Goal: Transaction & Acquisition: Purchase product/service

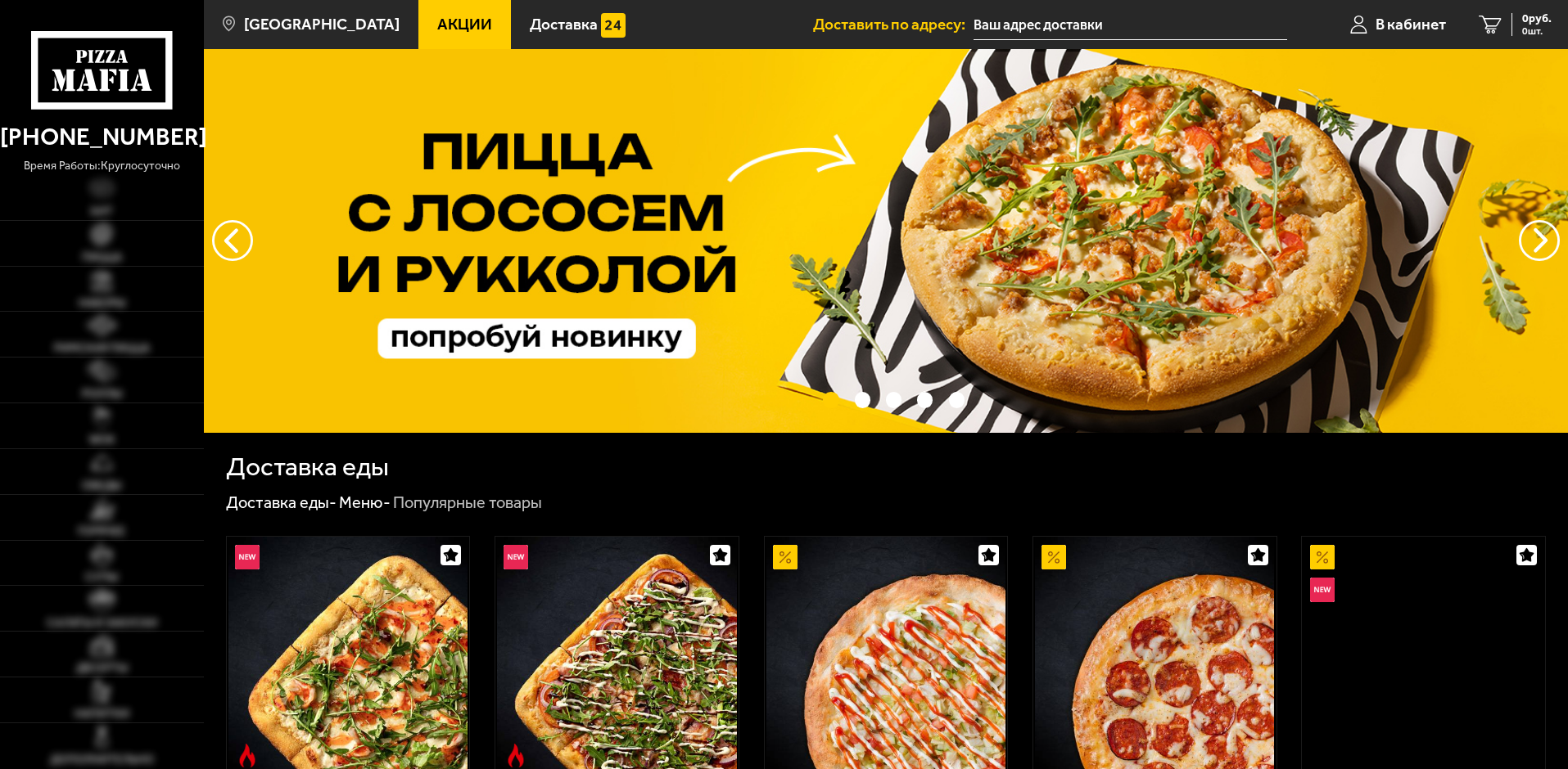
type input "[STREET_ADDRESS]"
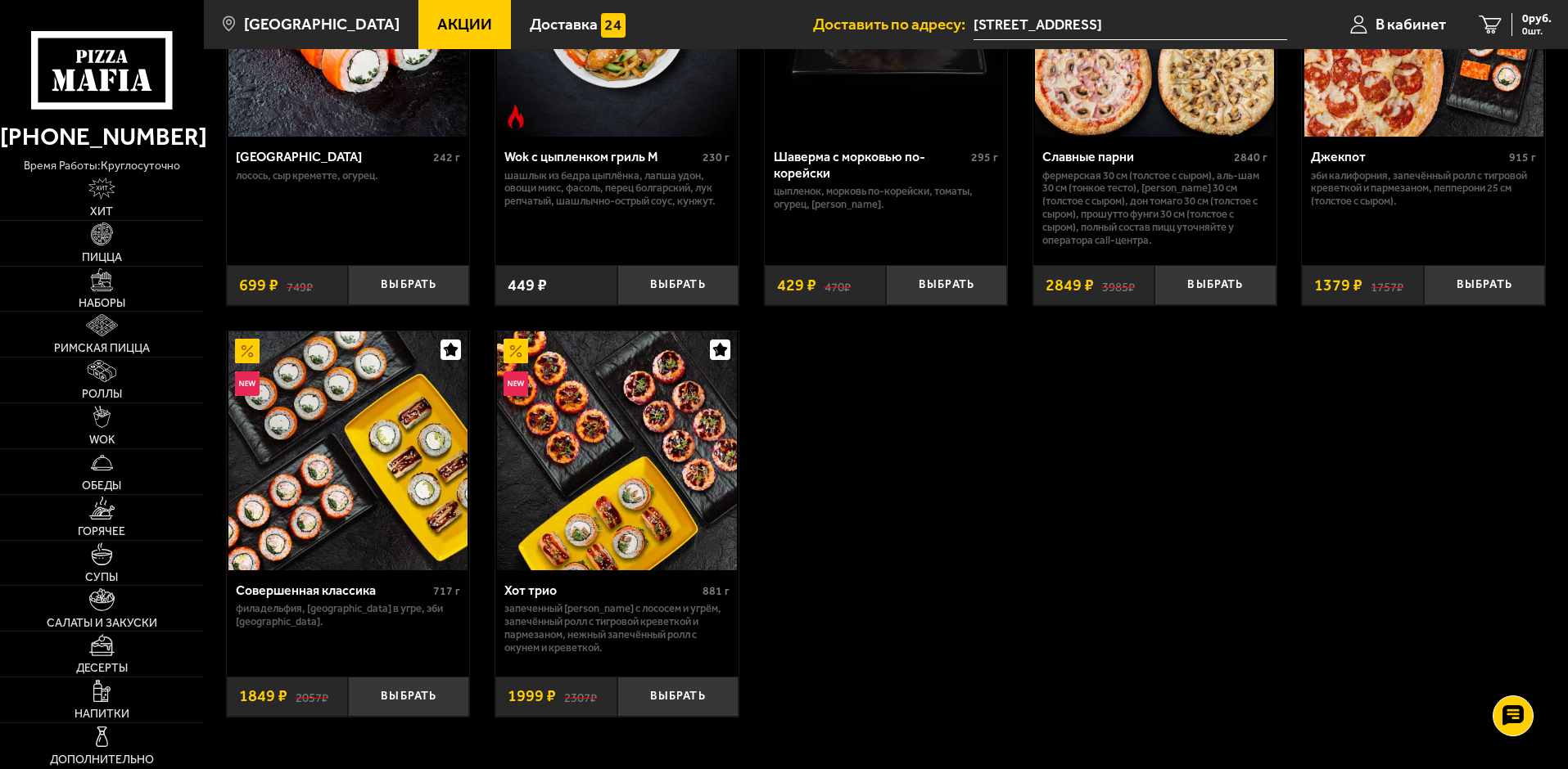
scroll to position [1064, 0]
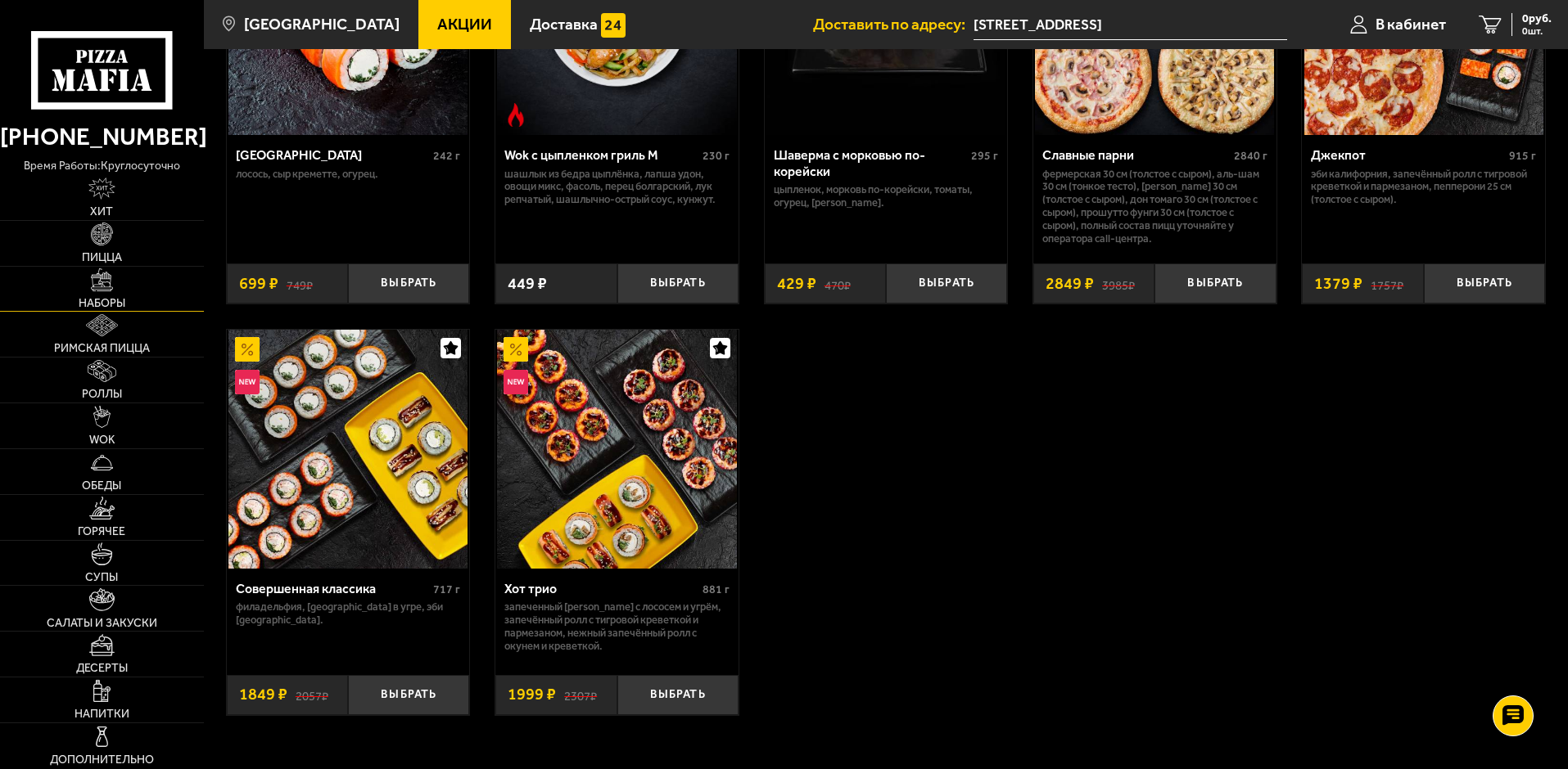
click at [102, 300] on span "Наборы" at bounding box center [102, 304] width 46 height 12
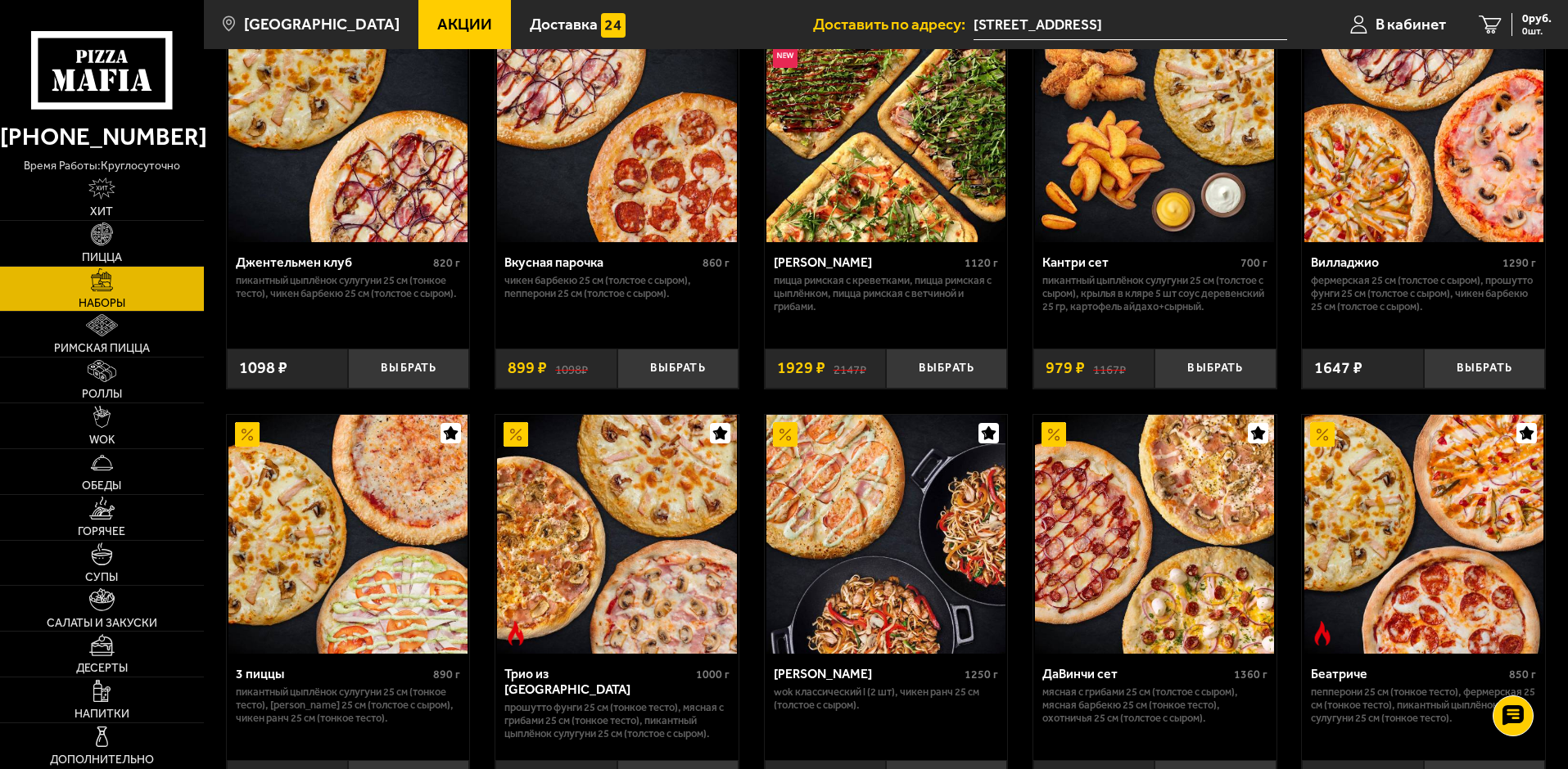
scroll to position [164, 0]
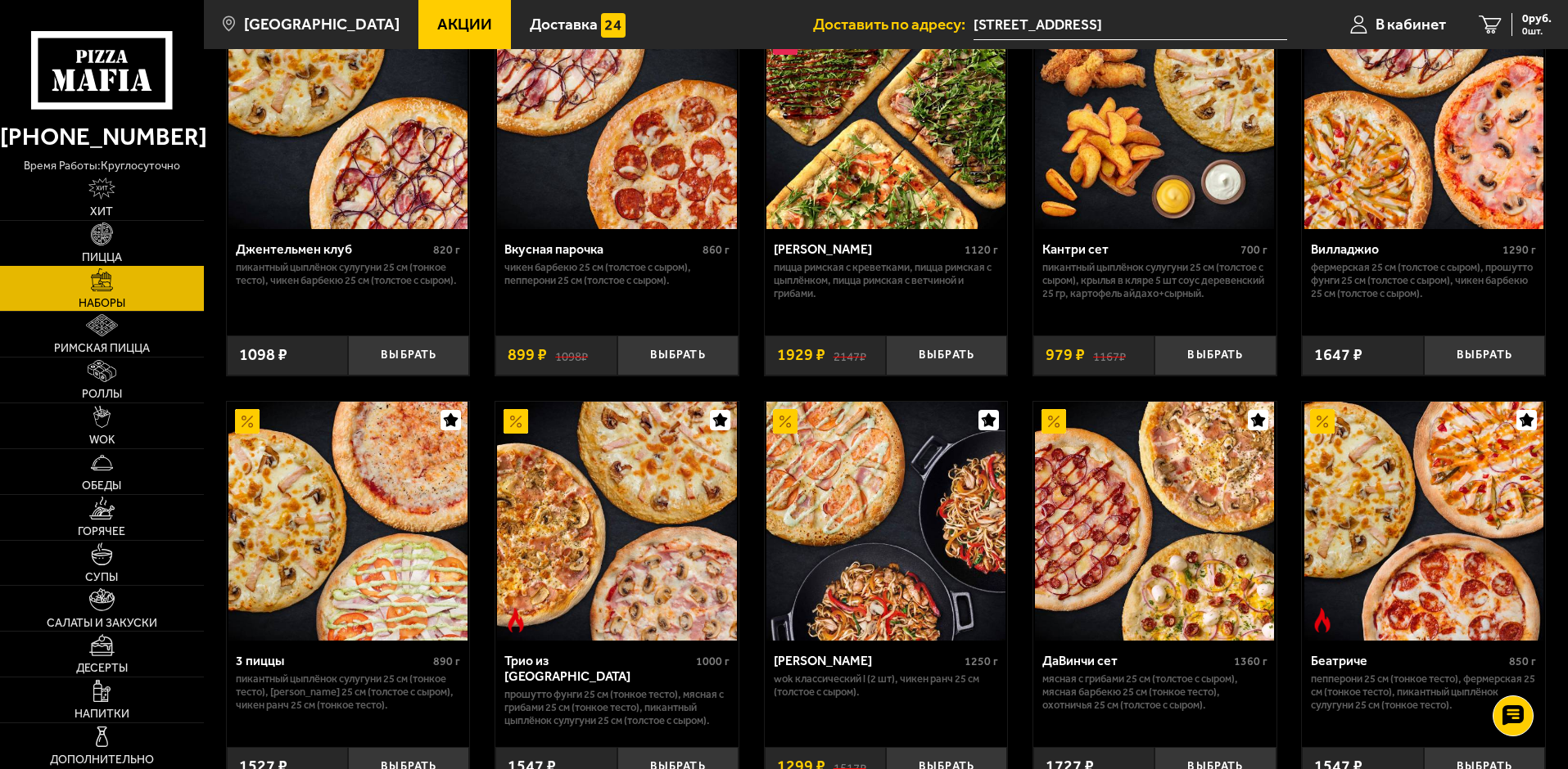
click at [105, 222] on link "Пицца" at bounding box center [102, 243] width 204 height 45
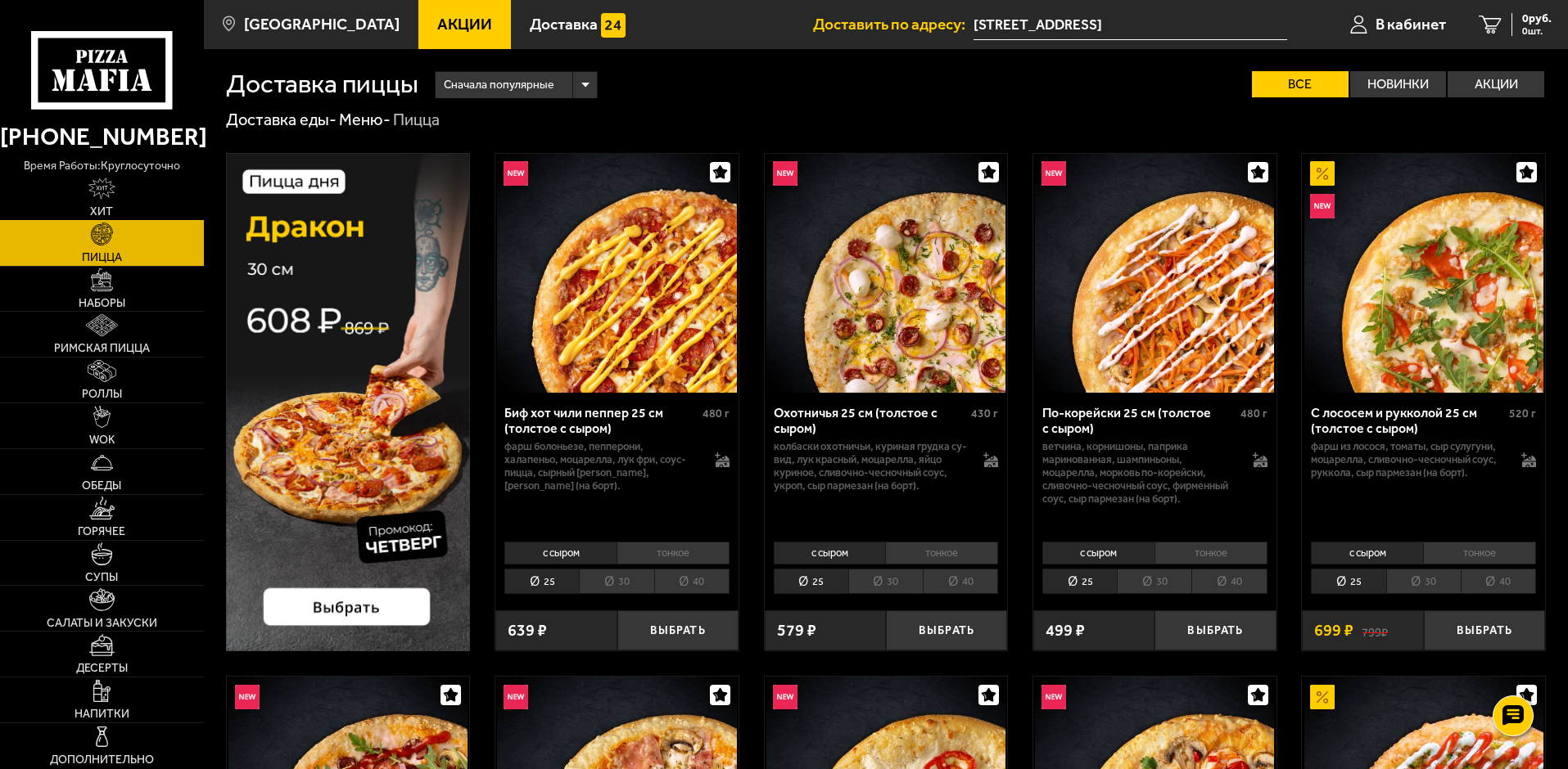
click at [108, 198] on img at bounding box center [102, 189] width 27 height 22
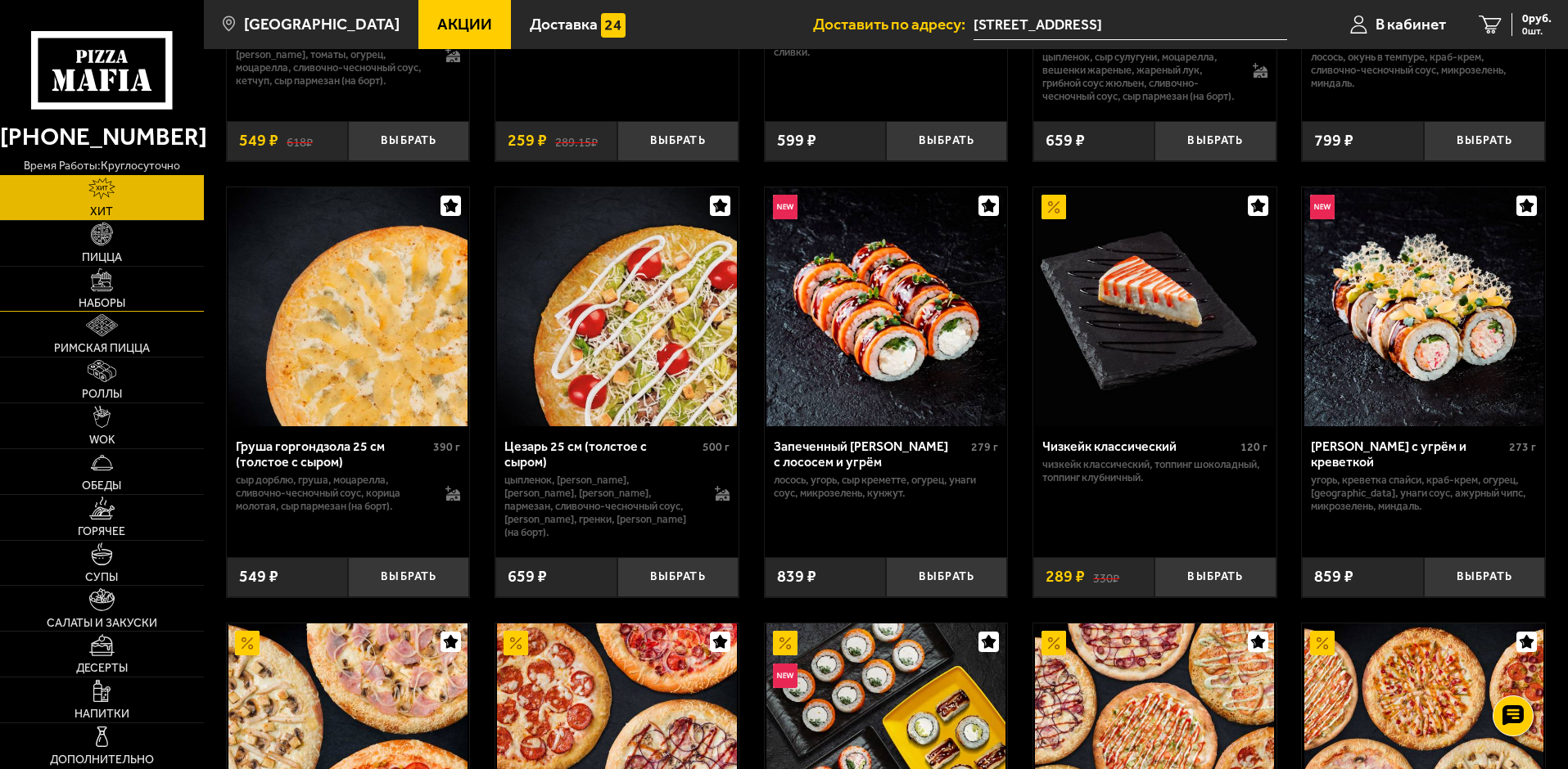
scroll to position [491, 0]
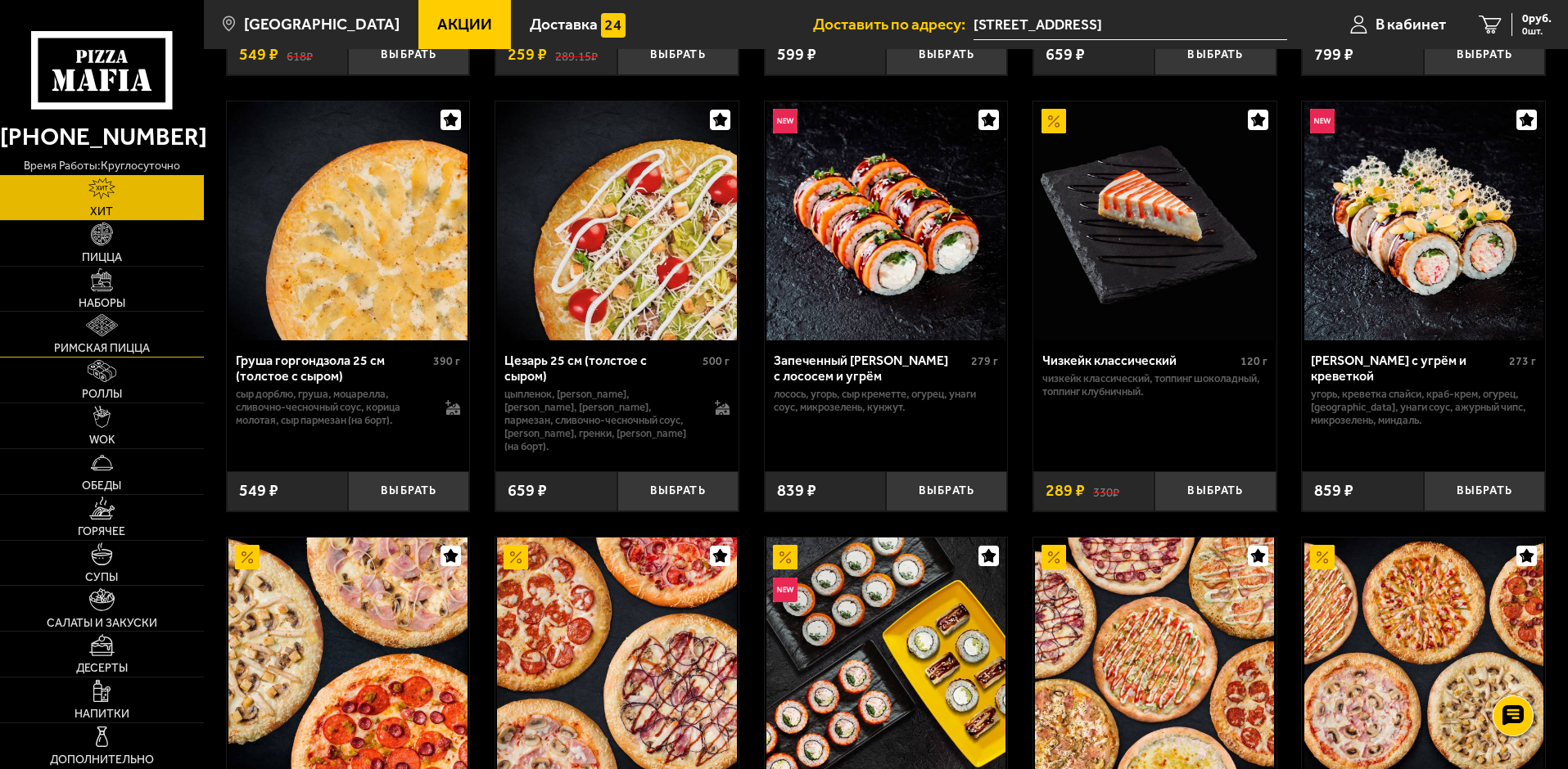
click at [111, 339] on link "Римская пицца" at bounding box center [102, 334] width 204 height 45
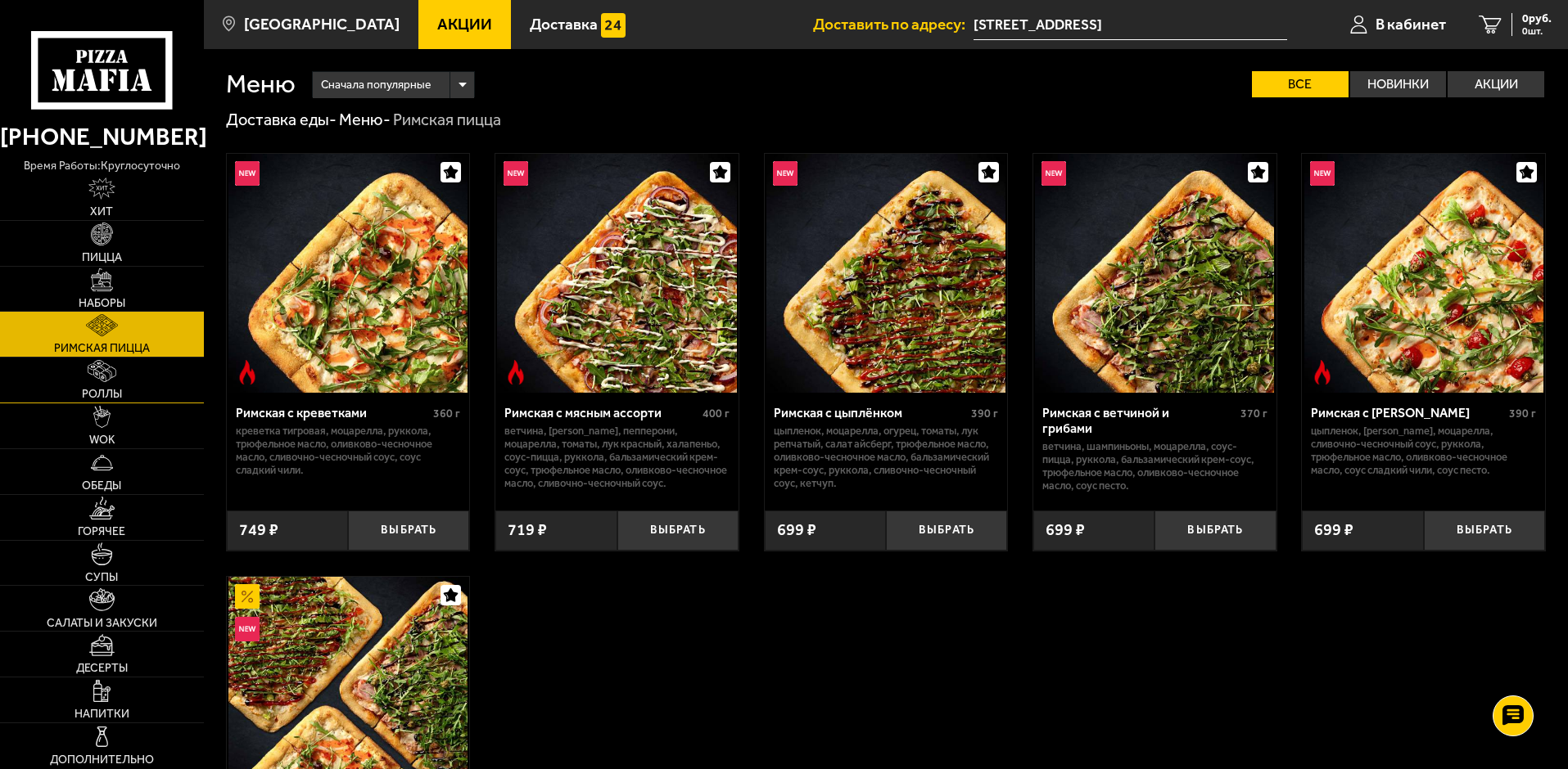
click at [116, 379] on img at bounding box center [102, 371] width 29 height 22
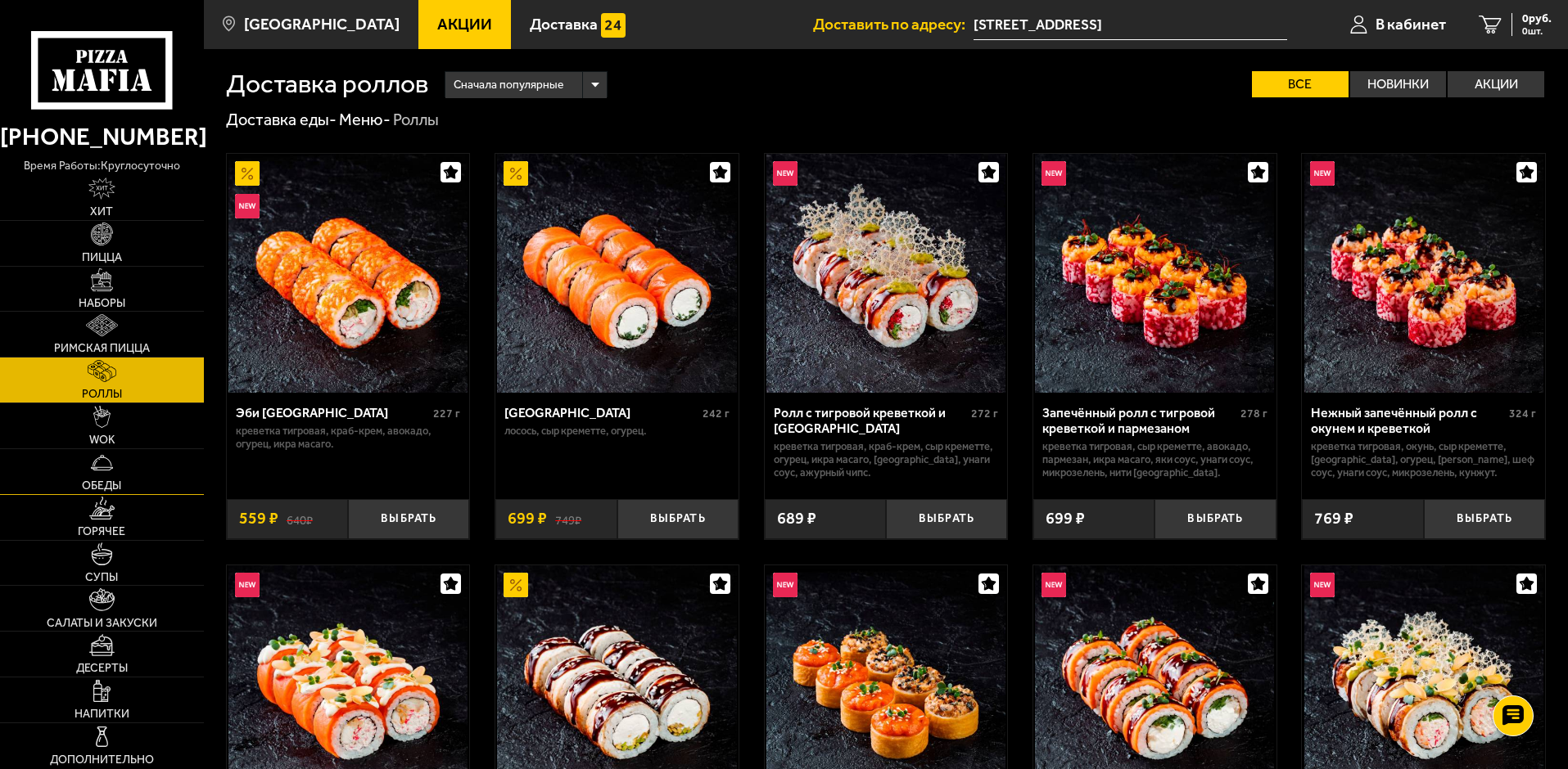
click at [109, 488] on span "Обеды" at bounding box center [102, 486] width 39 height 12
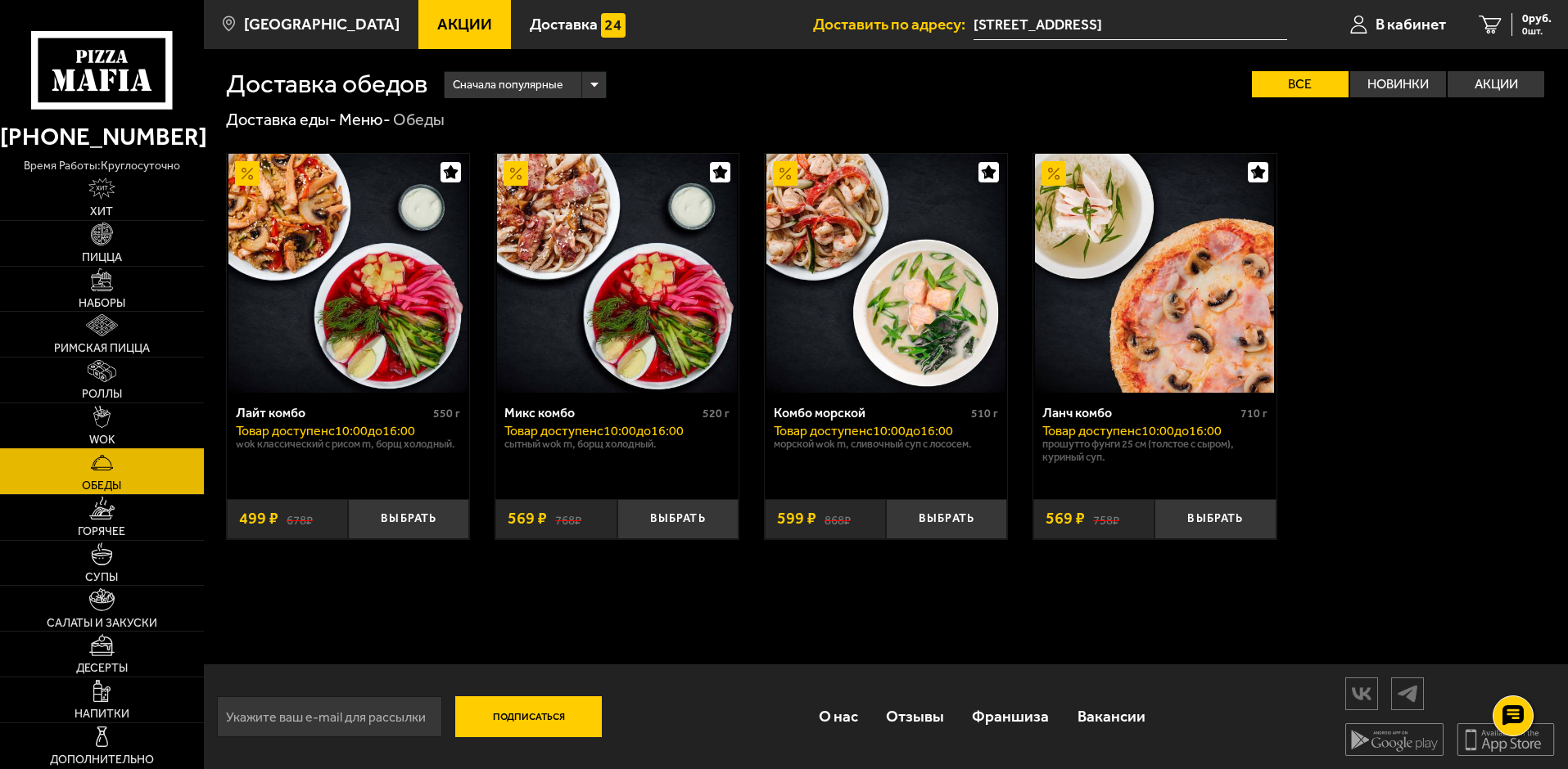
click at [101, 415] on img at bounding box center [102, 417] width 18 height 22
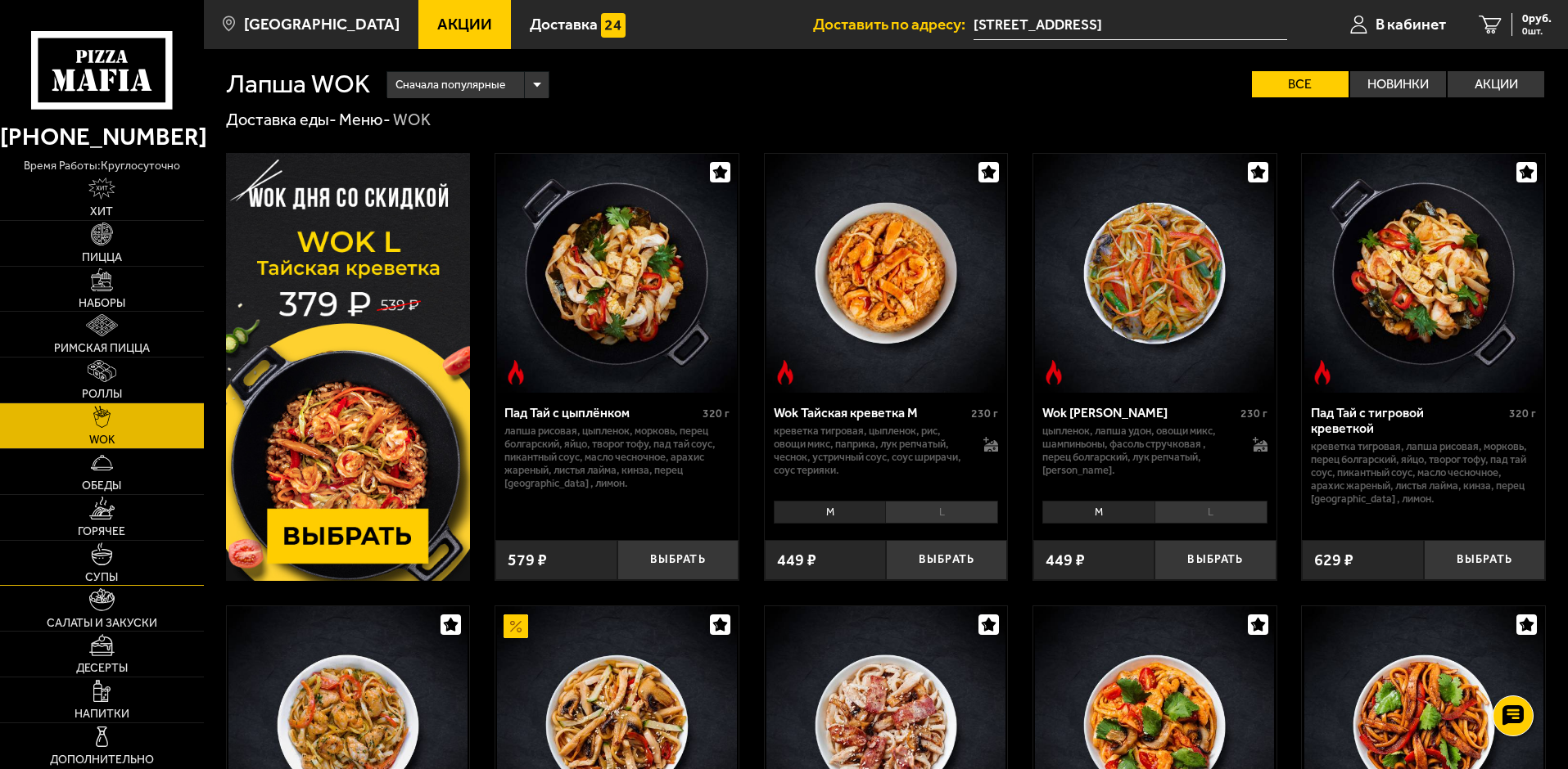
click at [126, 547] on link "Супы" at bounding box center [102, 563] width 204 height 45
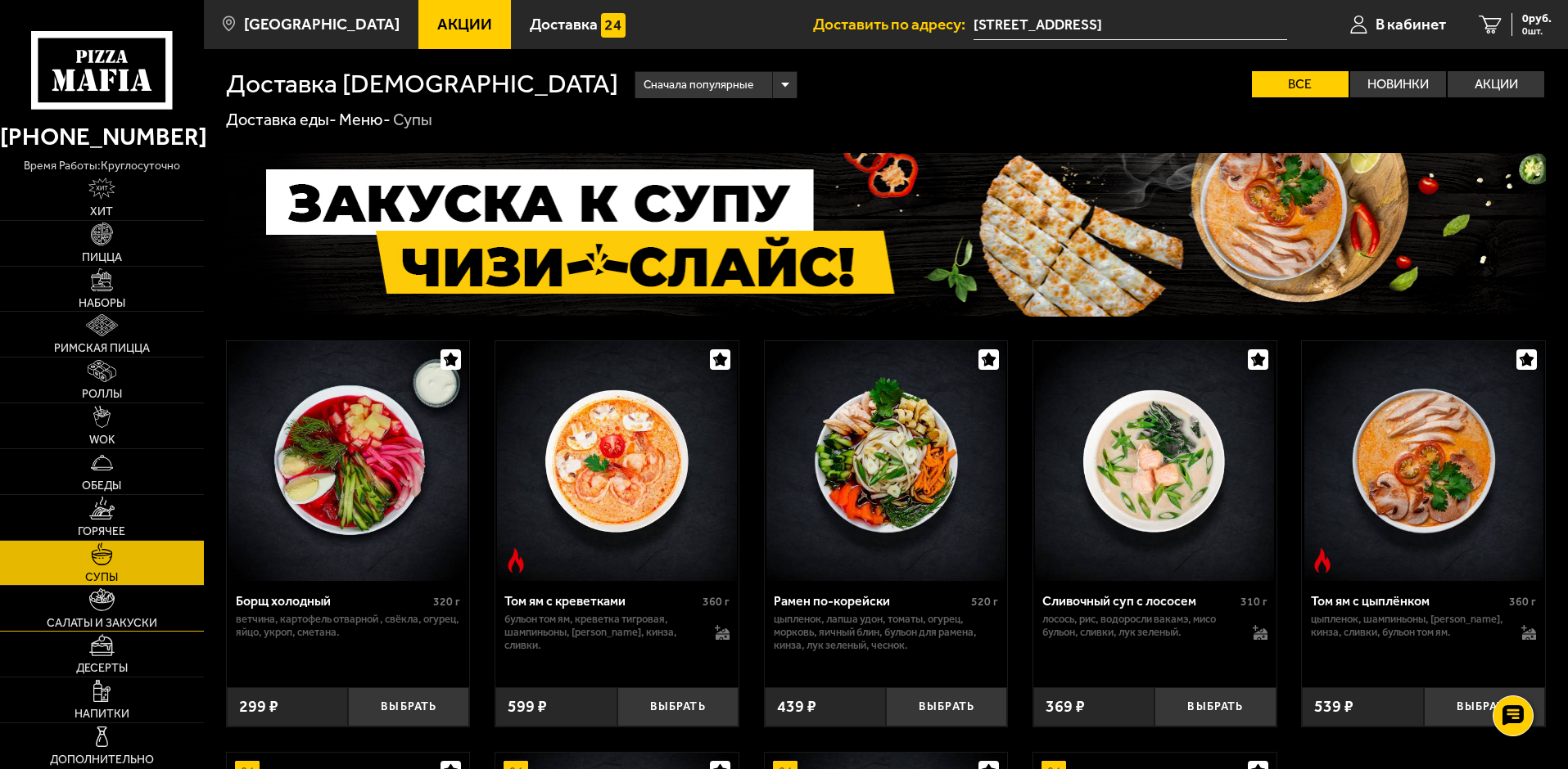
click at [118, 593] on link "Салаты и закуски" at bounding box center [102, 608] width 204 height 45
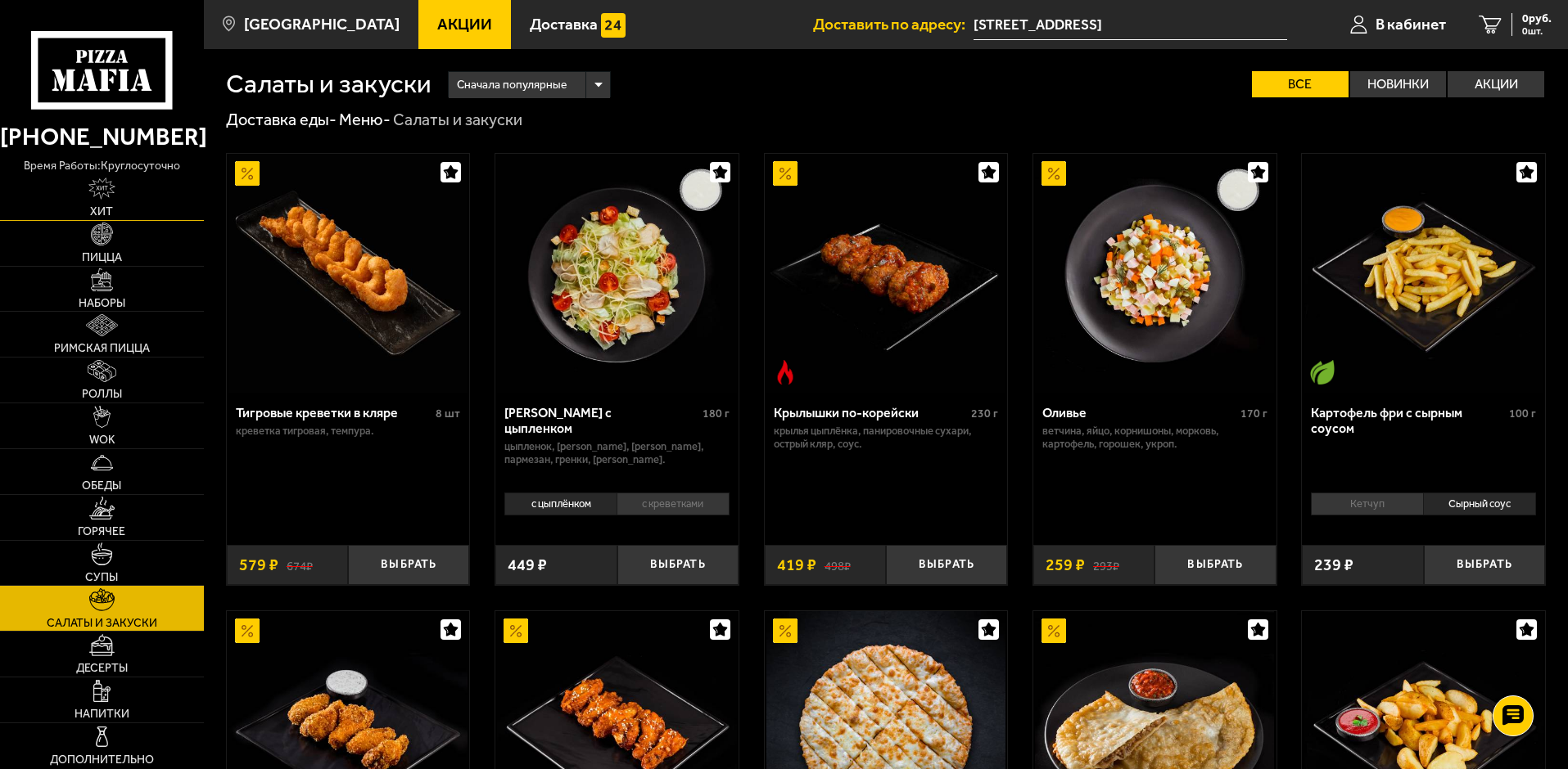
click at [110, 216] on span "Хит" at bounding box center [102, 212] width 23 height 12
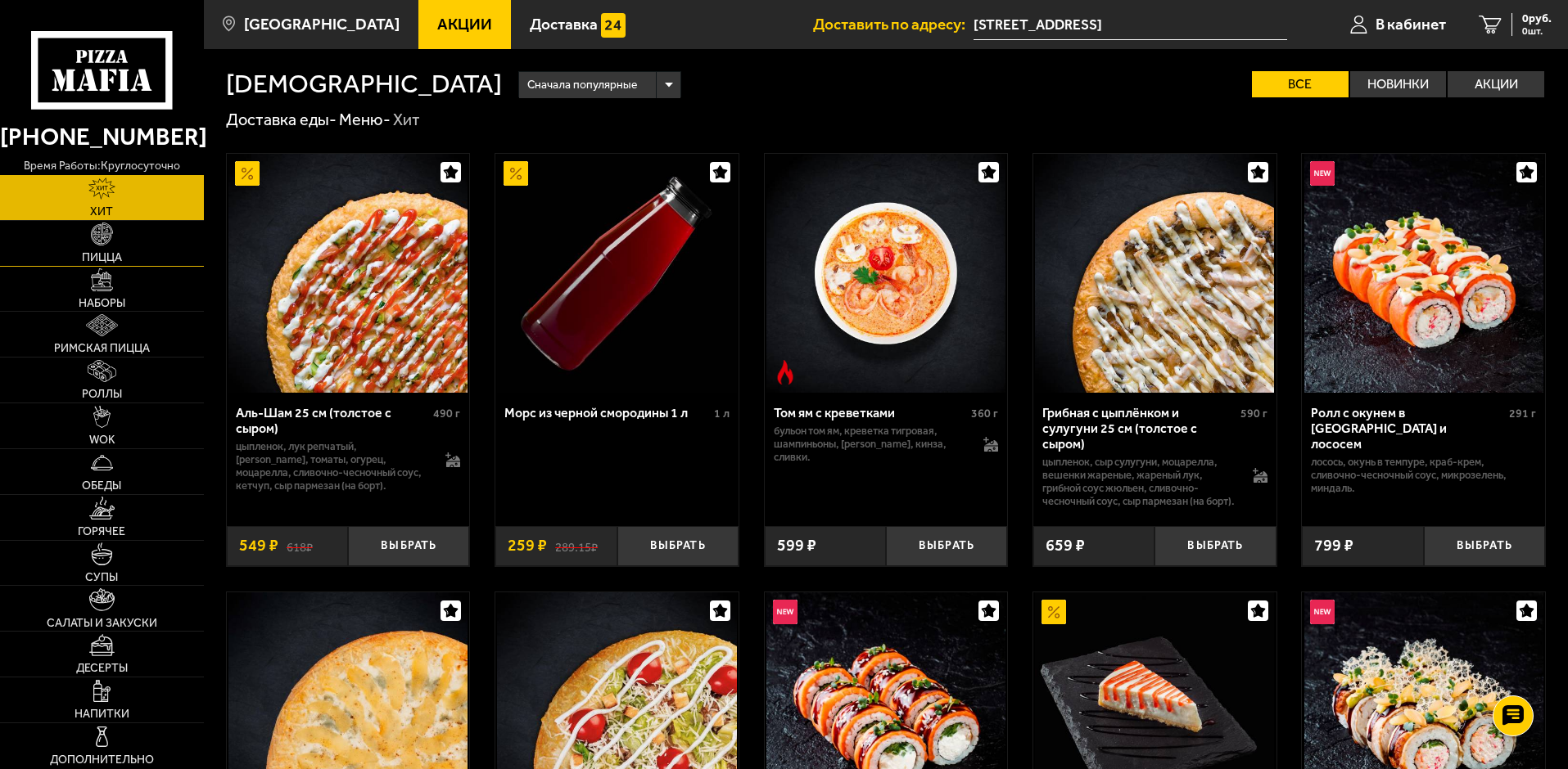
click at [107, 245] on img at bounding box center [102, 233] width 22 height 22
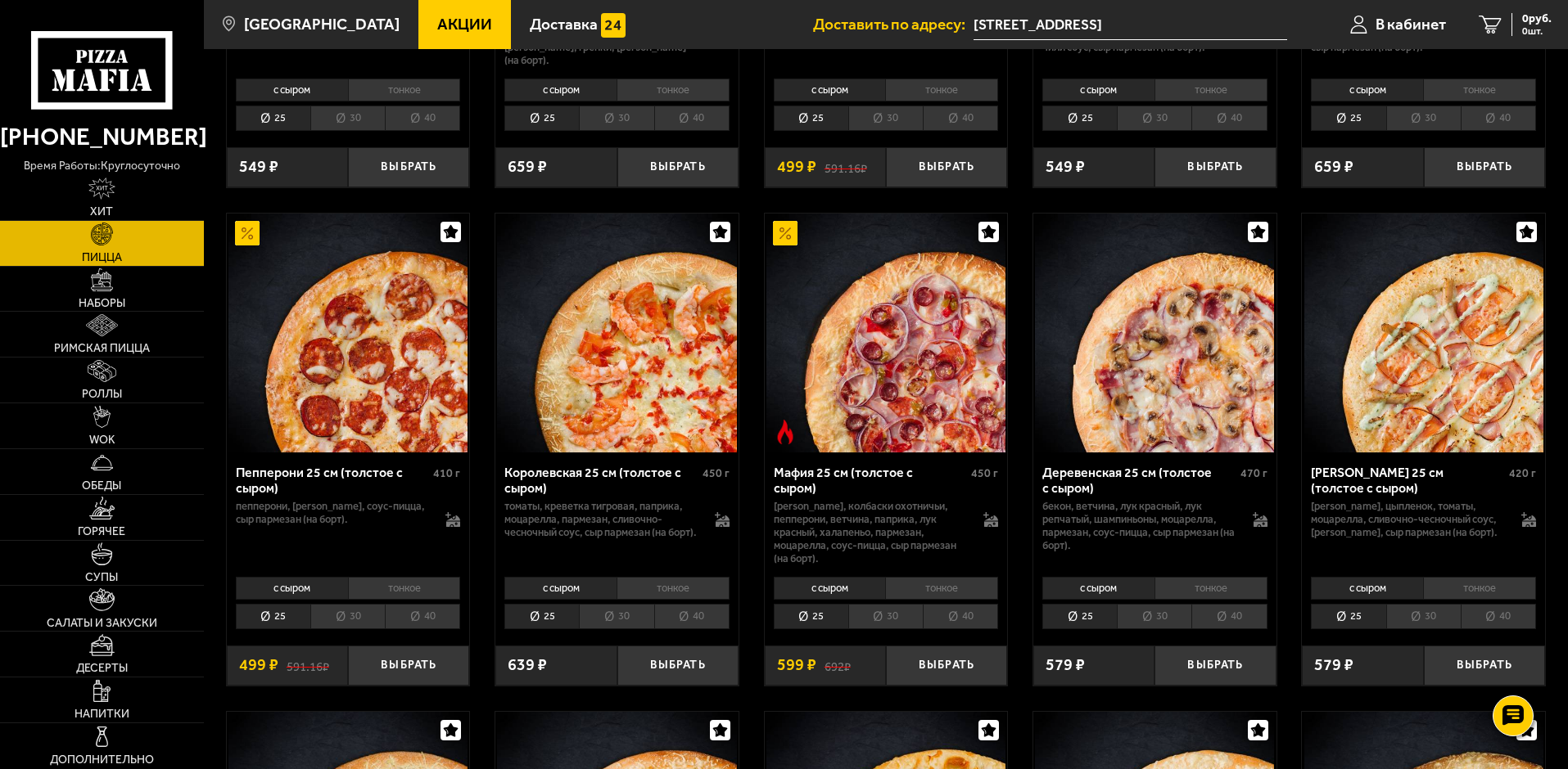
scroll to position [1964, 0]
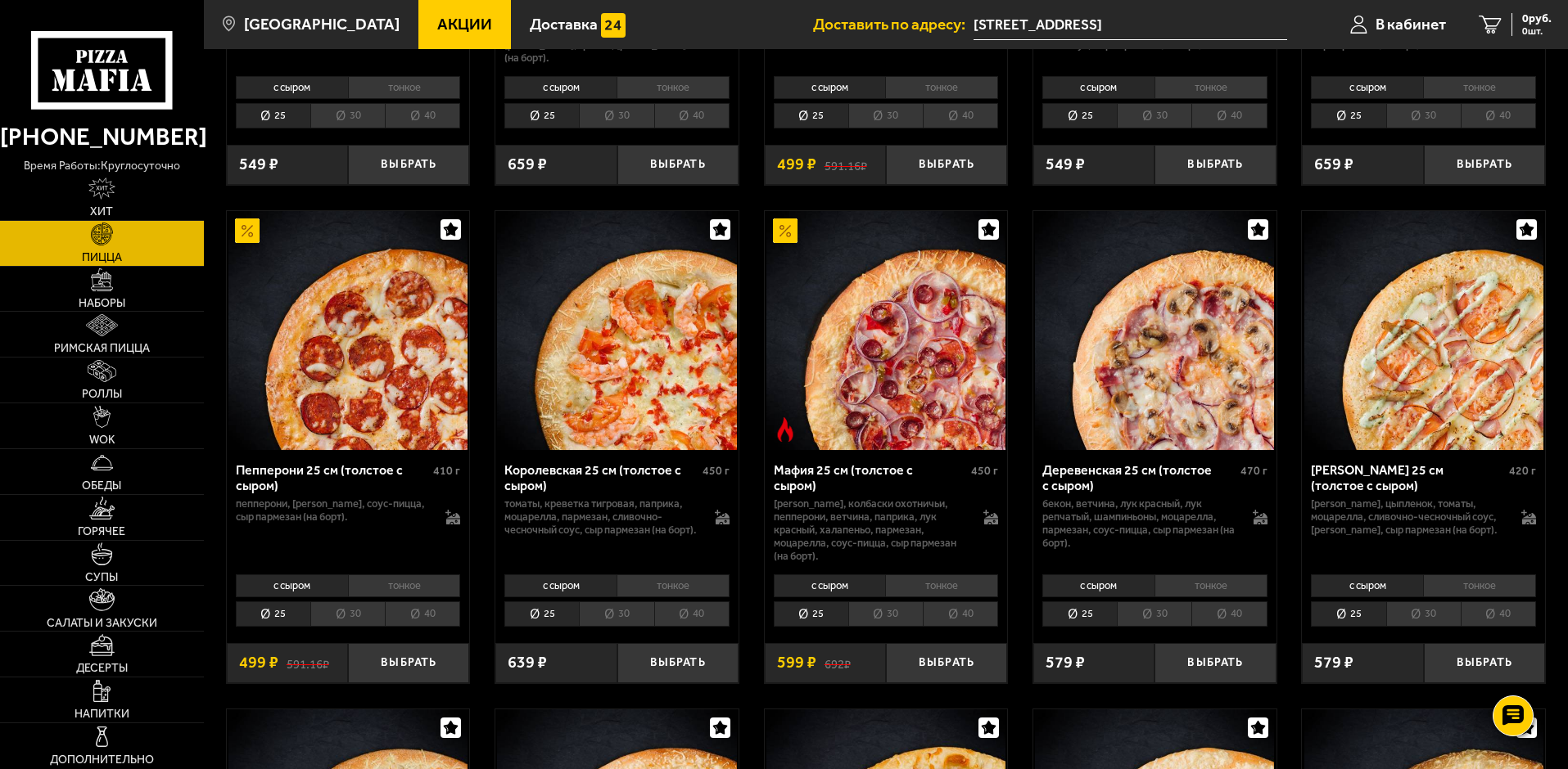
click at [1426, 616] on li "30" at bounding box center [1424, 614] width 75 height 26
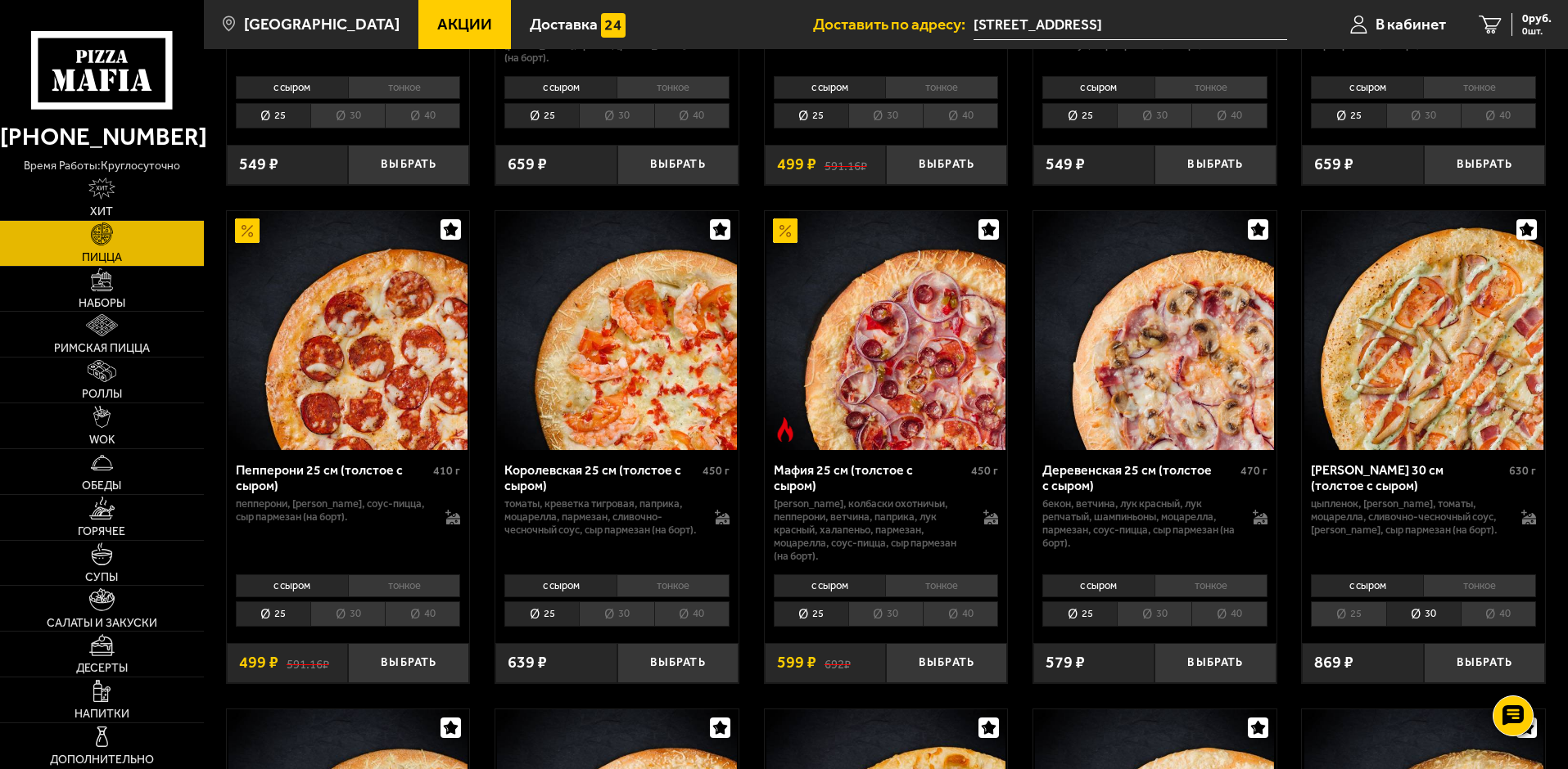
click at [1368, 622] on li "25" at bounding box center [1348, 614] width 75 height 26
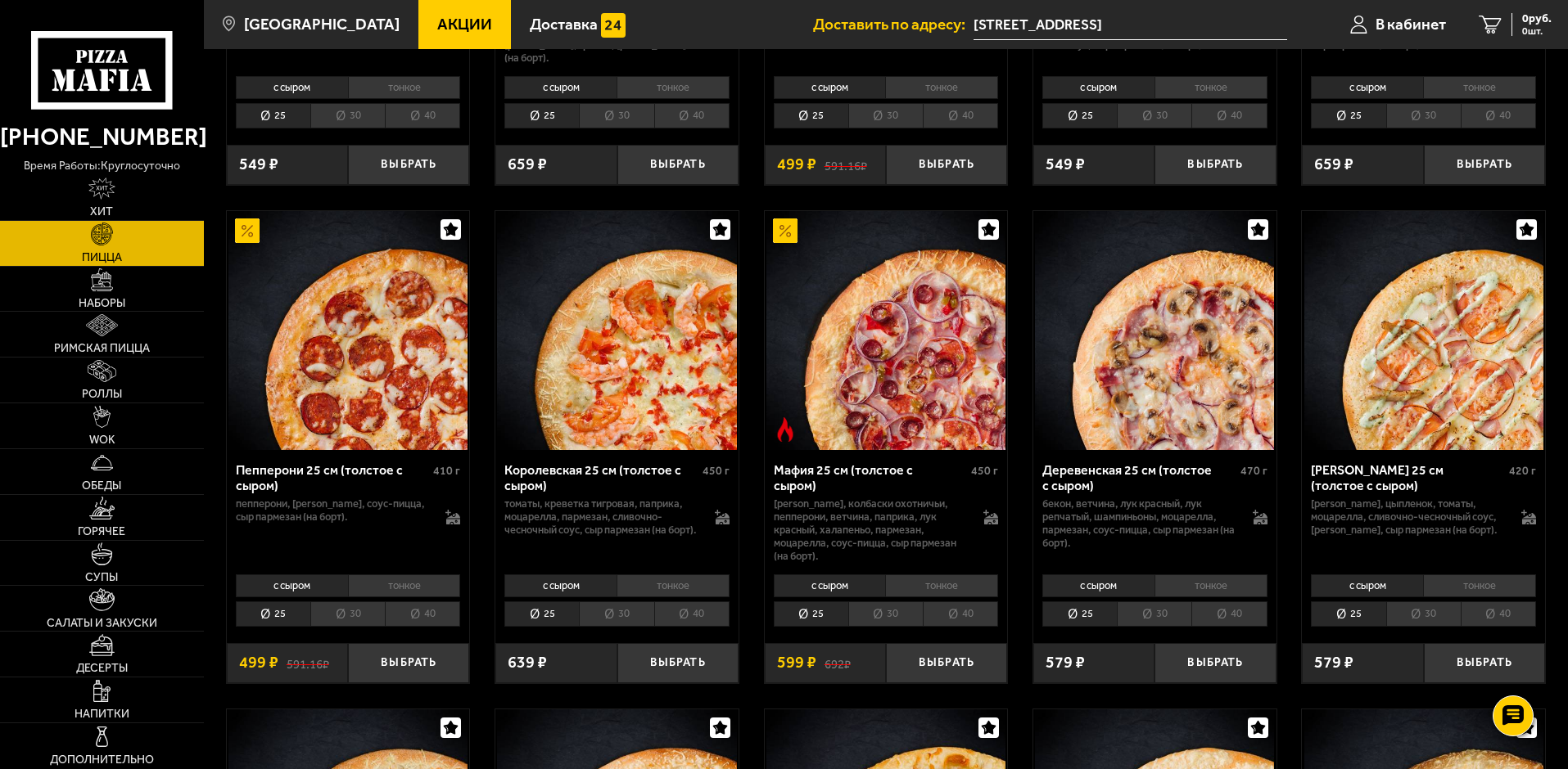
click at [1421, 618] on li "30" at bounding box center [1424, 614] width 75 height 26
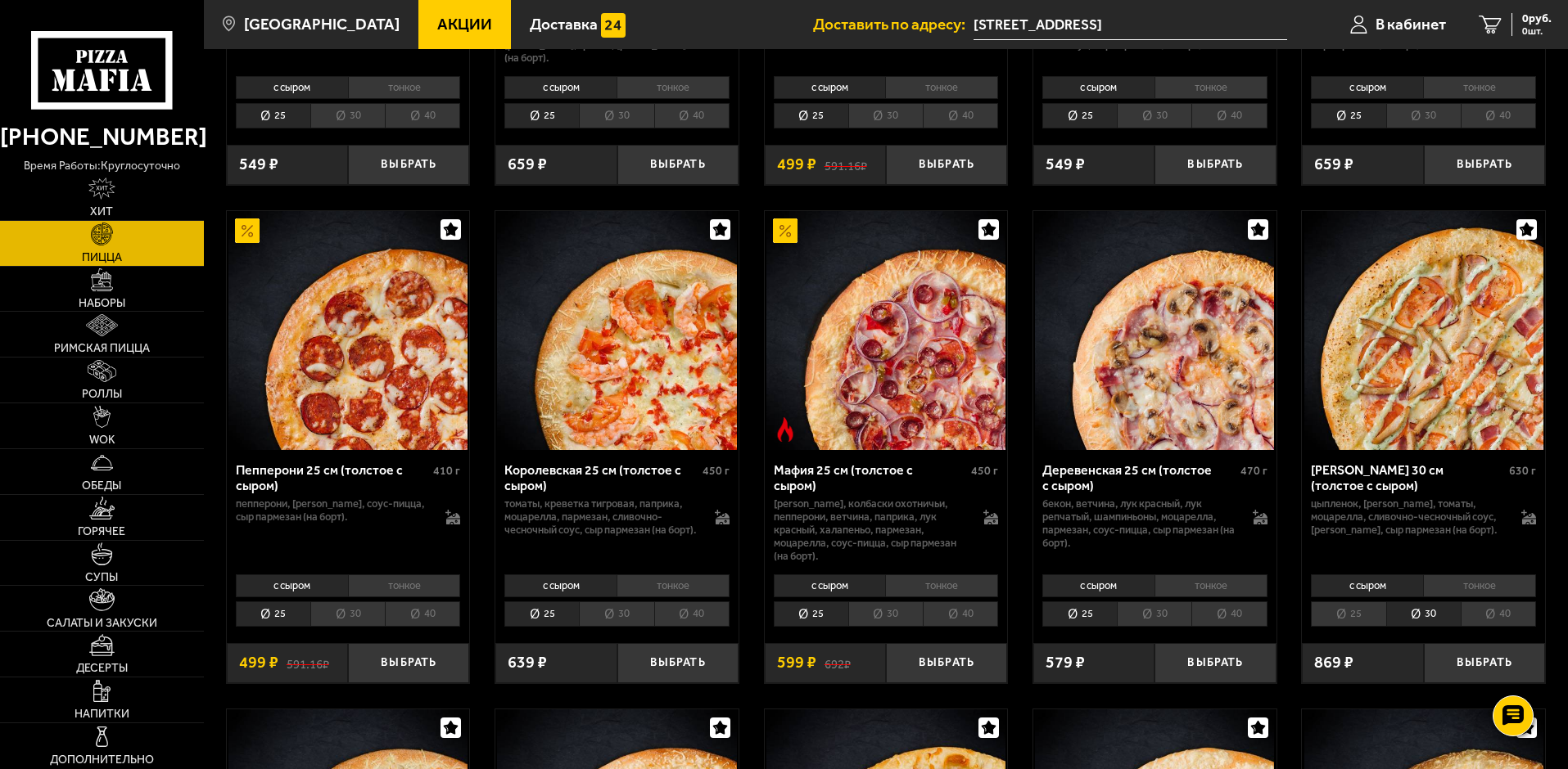
click at [1375, 618] on li "25" at bounding box center [1348, 614] width 75 height 26
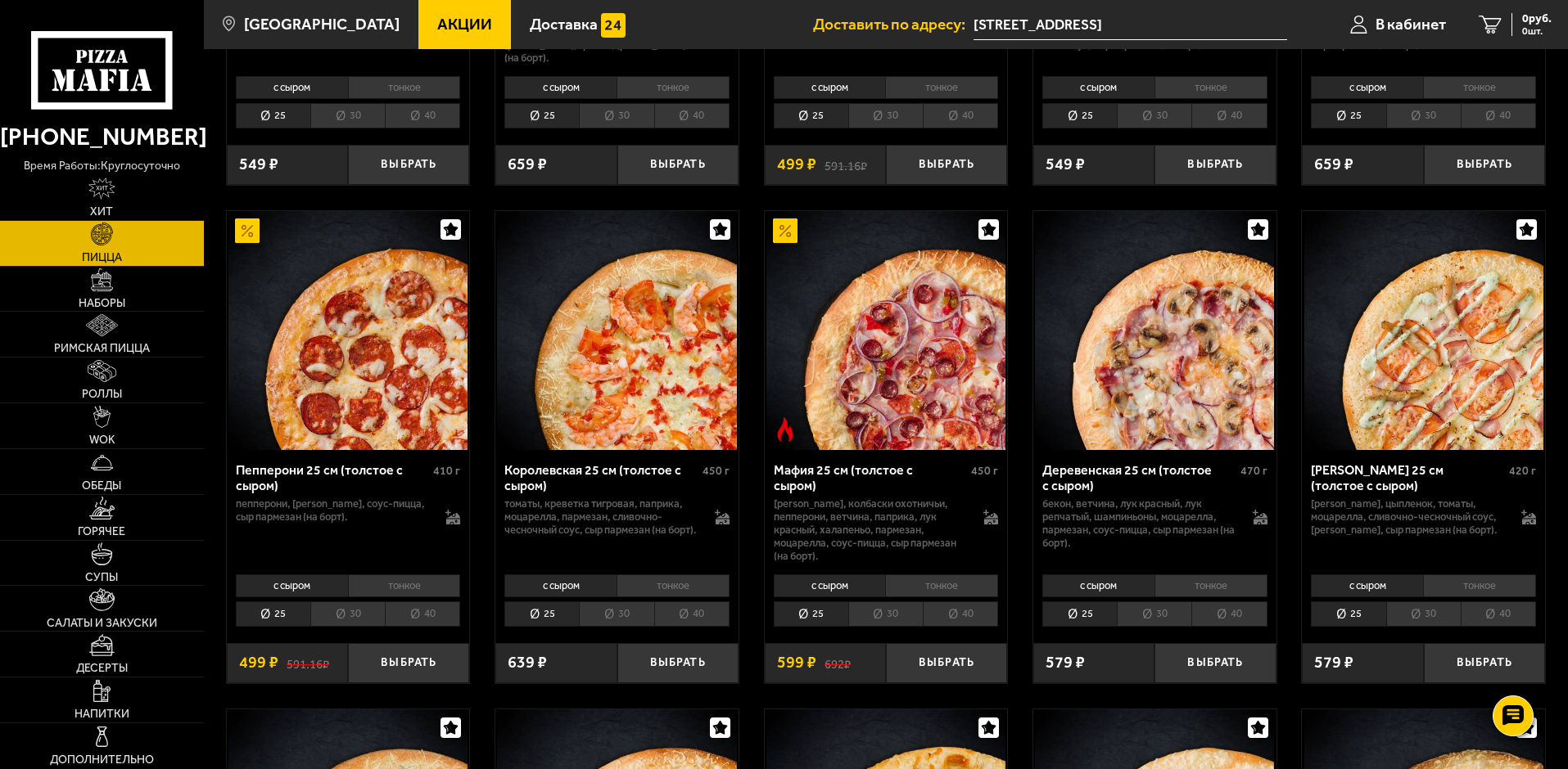
click at [1412, 613] on li "30" at bounding box center [1424, 614] width 75 height 26
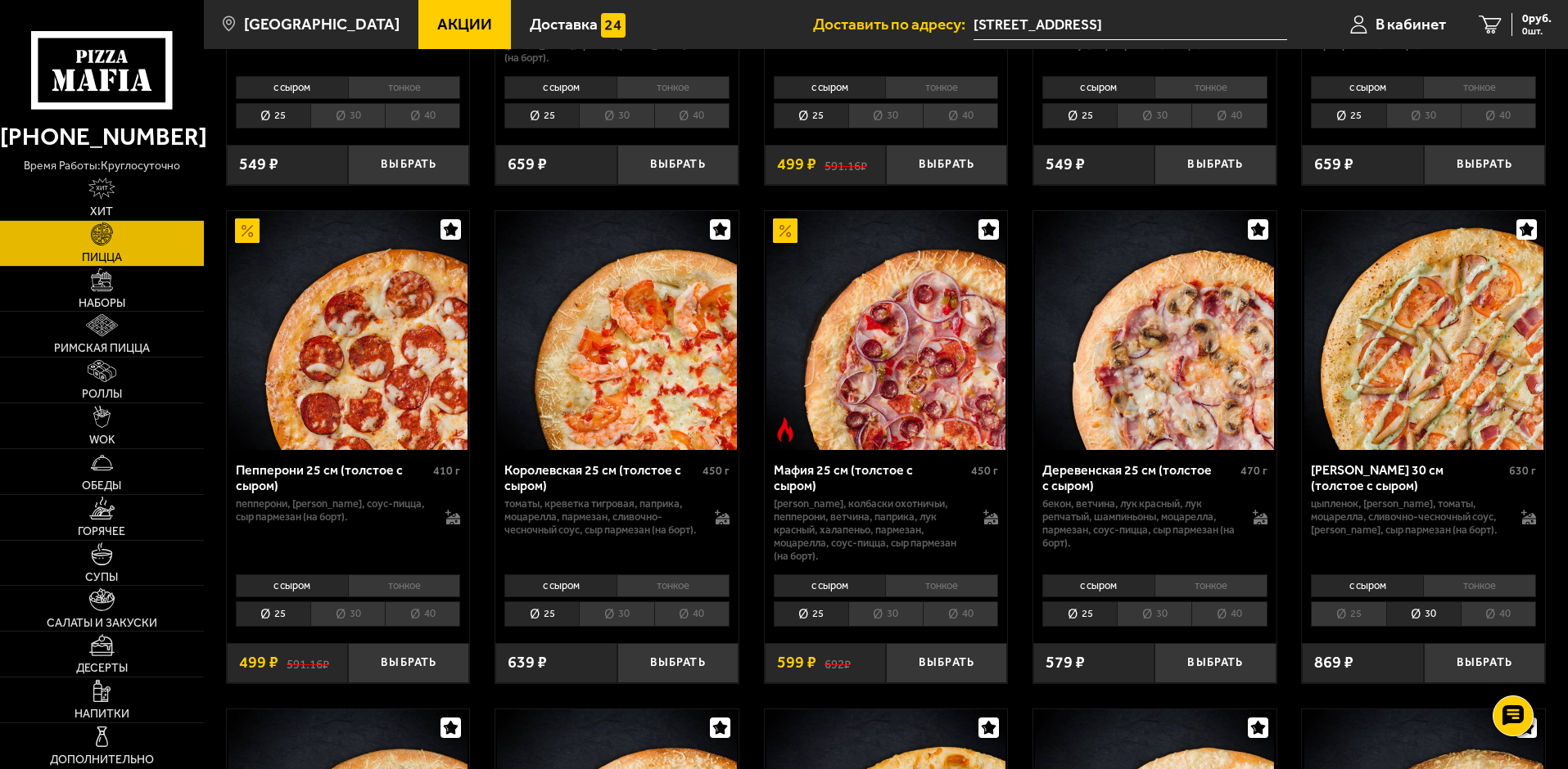
click at [1505, 614] on li "40" at bounding box center [1499, 614] width 76 height 26
click at [1434, 613] on li "30" at bounding box center [1424, 614] width 75 height 26
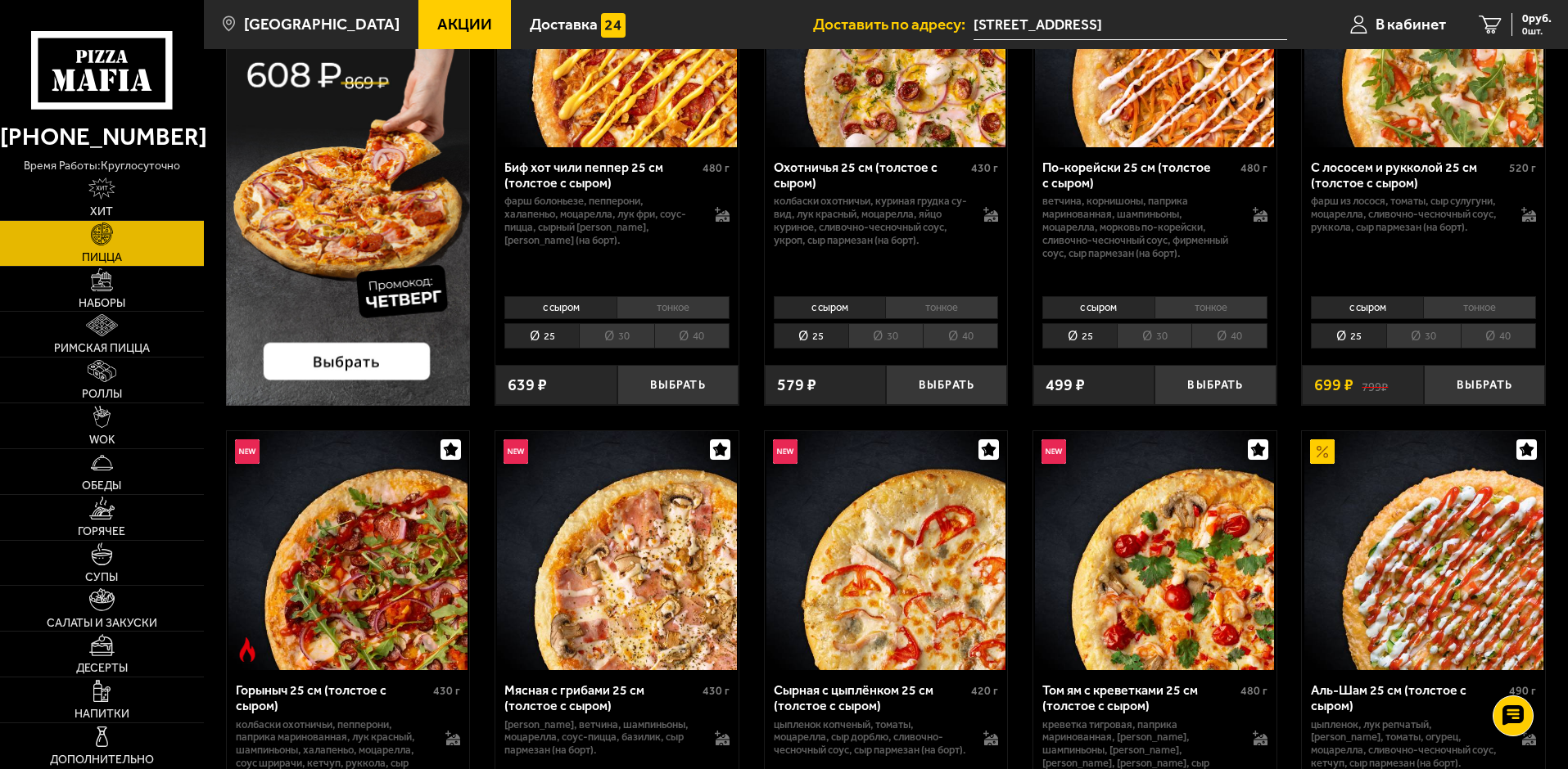
scroll to position [82, 0]
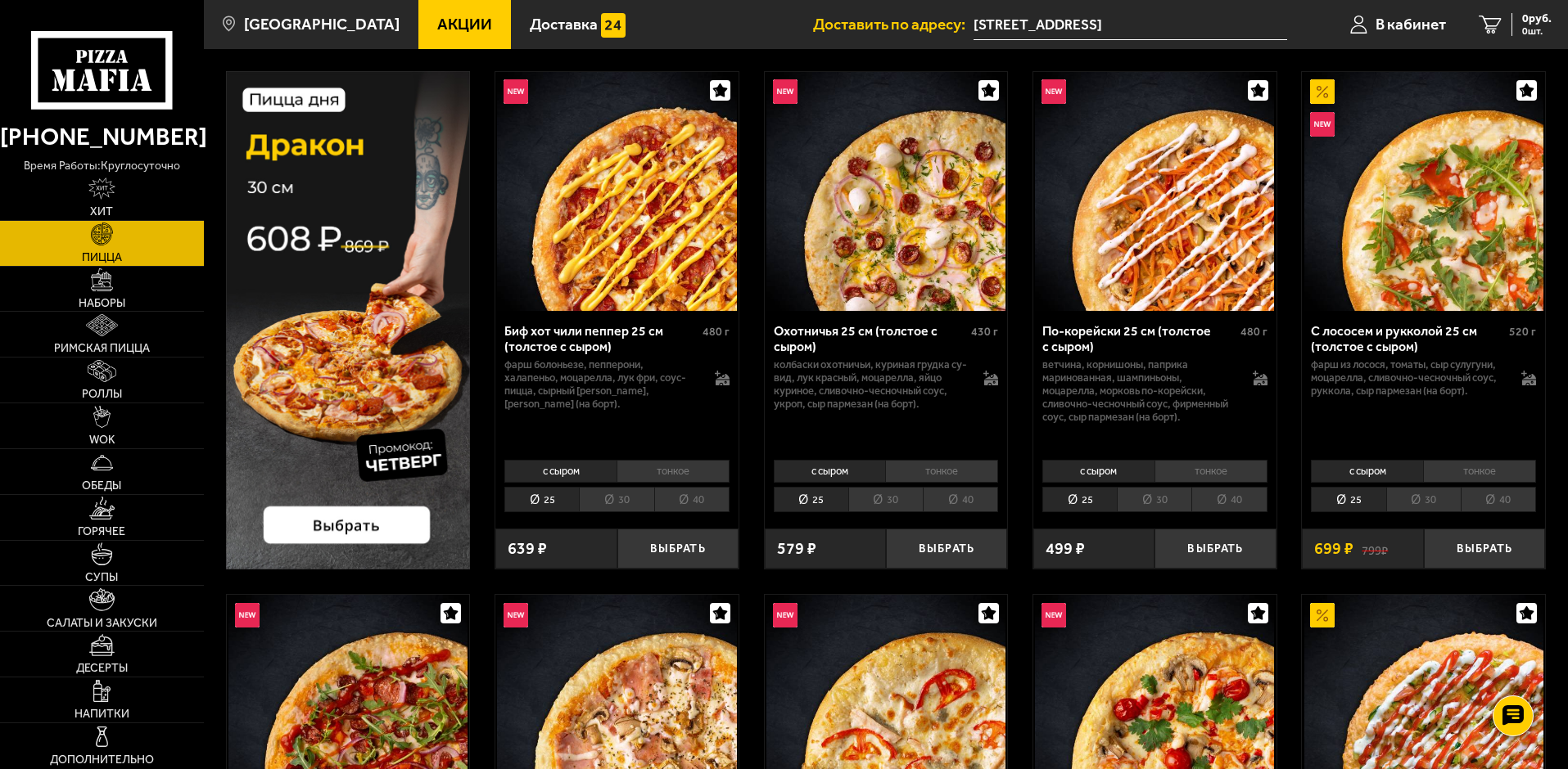
click at [1129, 376] on p "ветчина, корнишоны, паприка маринованная, шампиньоны, моцарелла, морковь по-кор…" at bounding box center [1140, 392] width 194 height 66
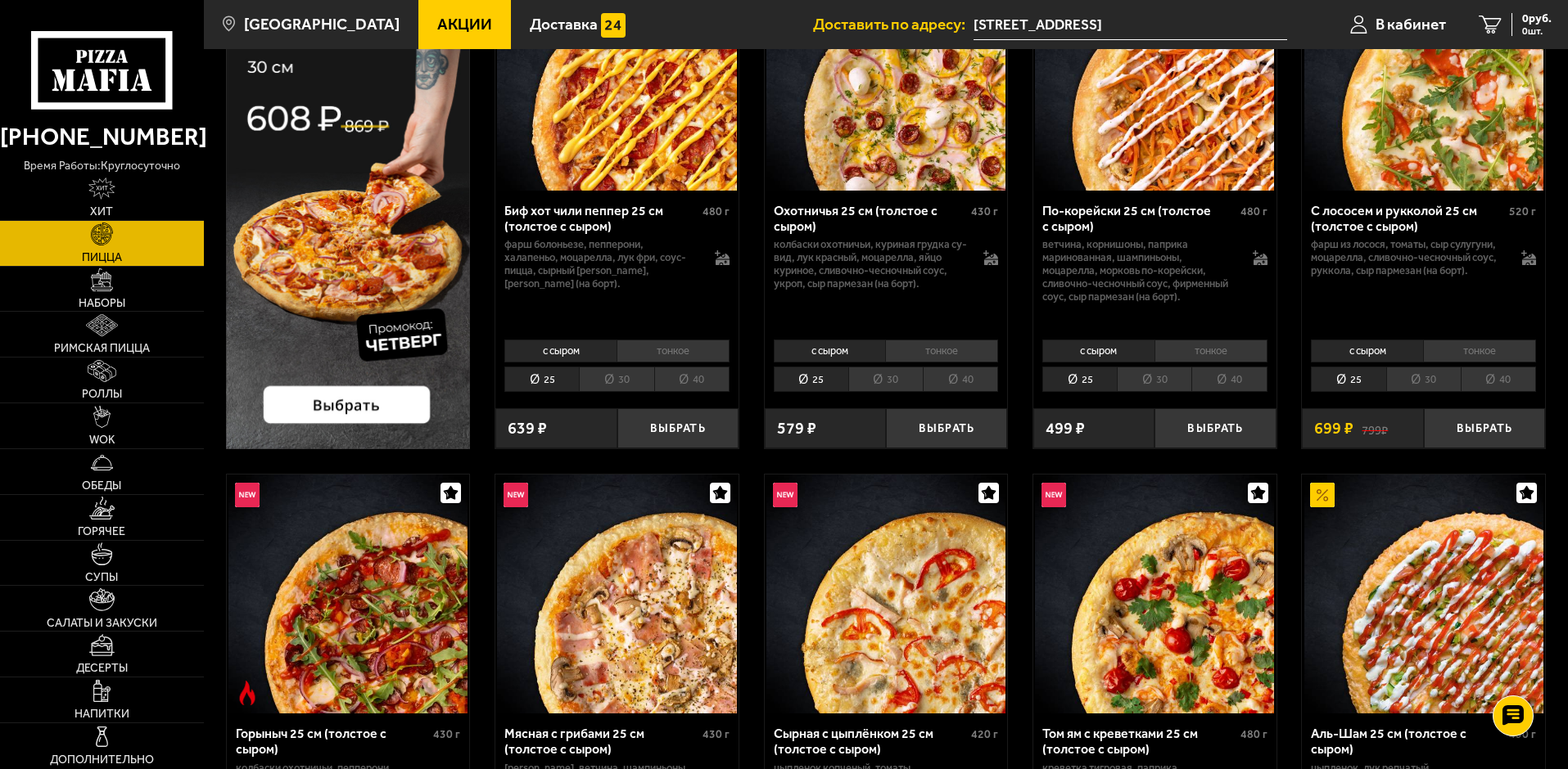
scroll to position [164, 0]
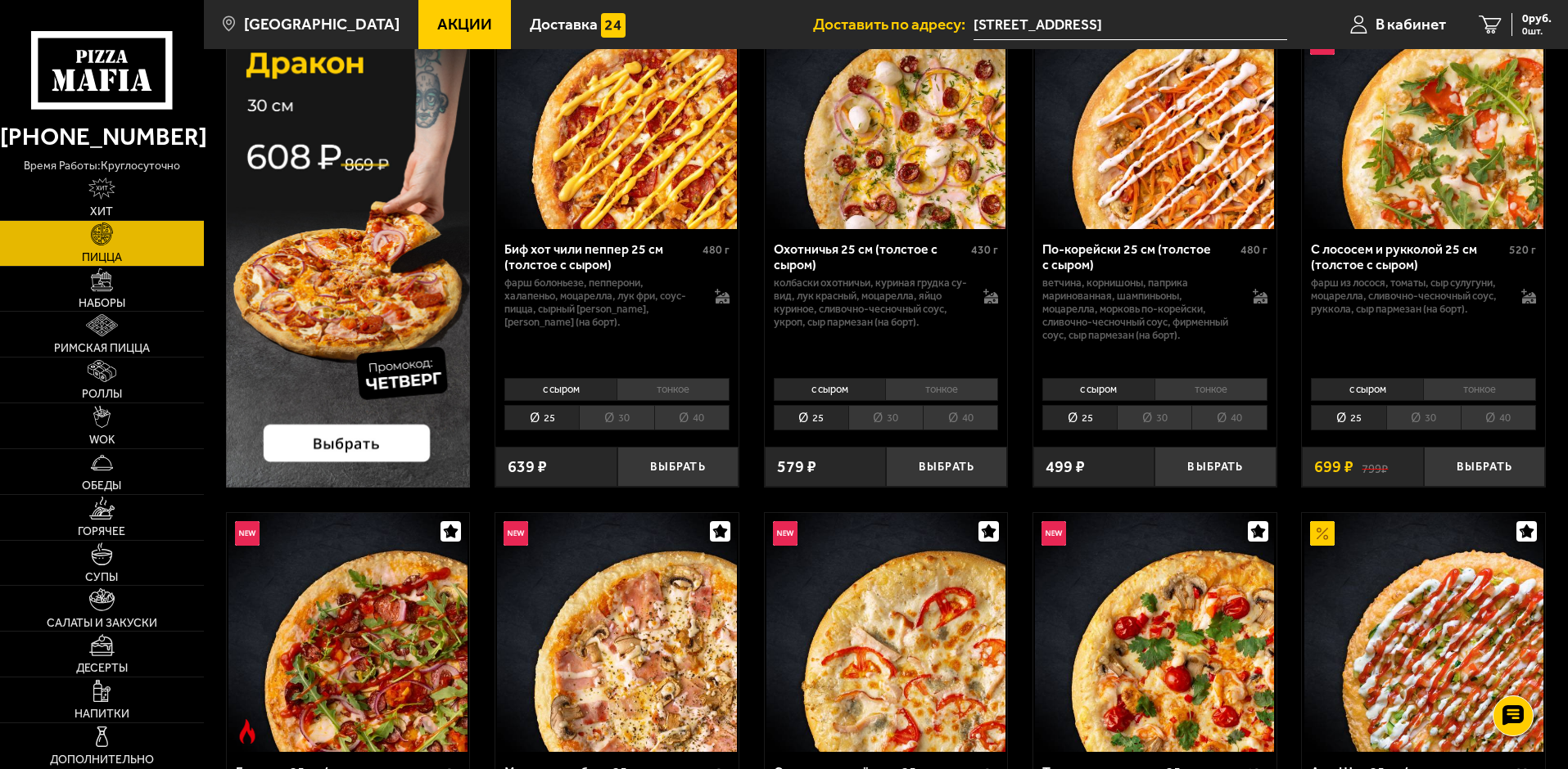
click at [437, 27] on span "Акции" at bounding box center [465, 23] width 55 height 15
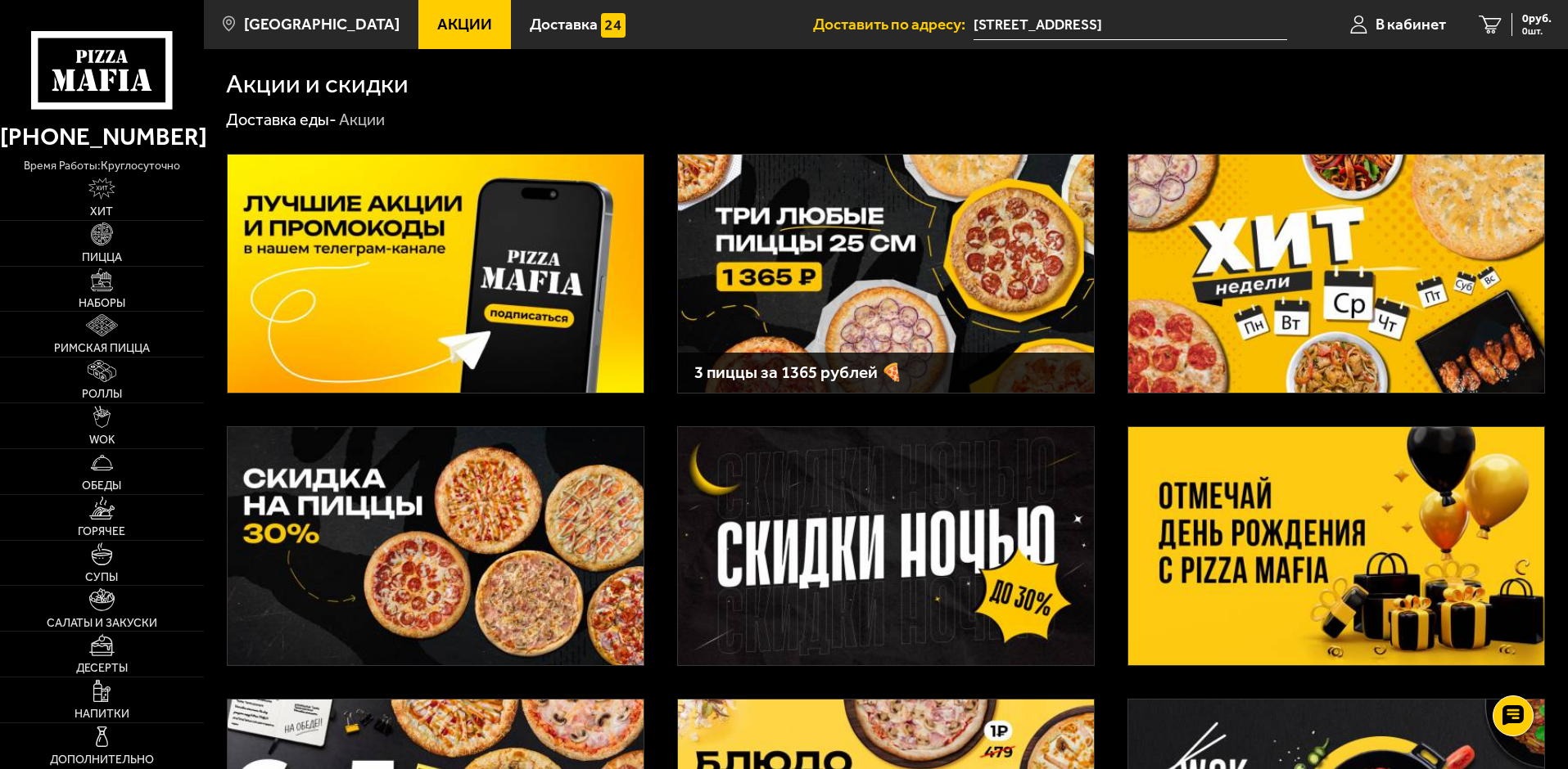
click at [891, 276] on img at bounding box center [885, 274] width 416 height 239
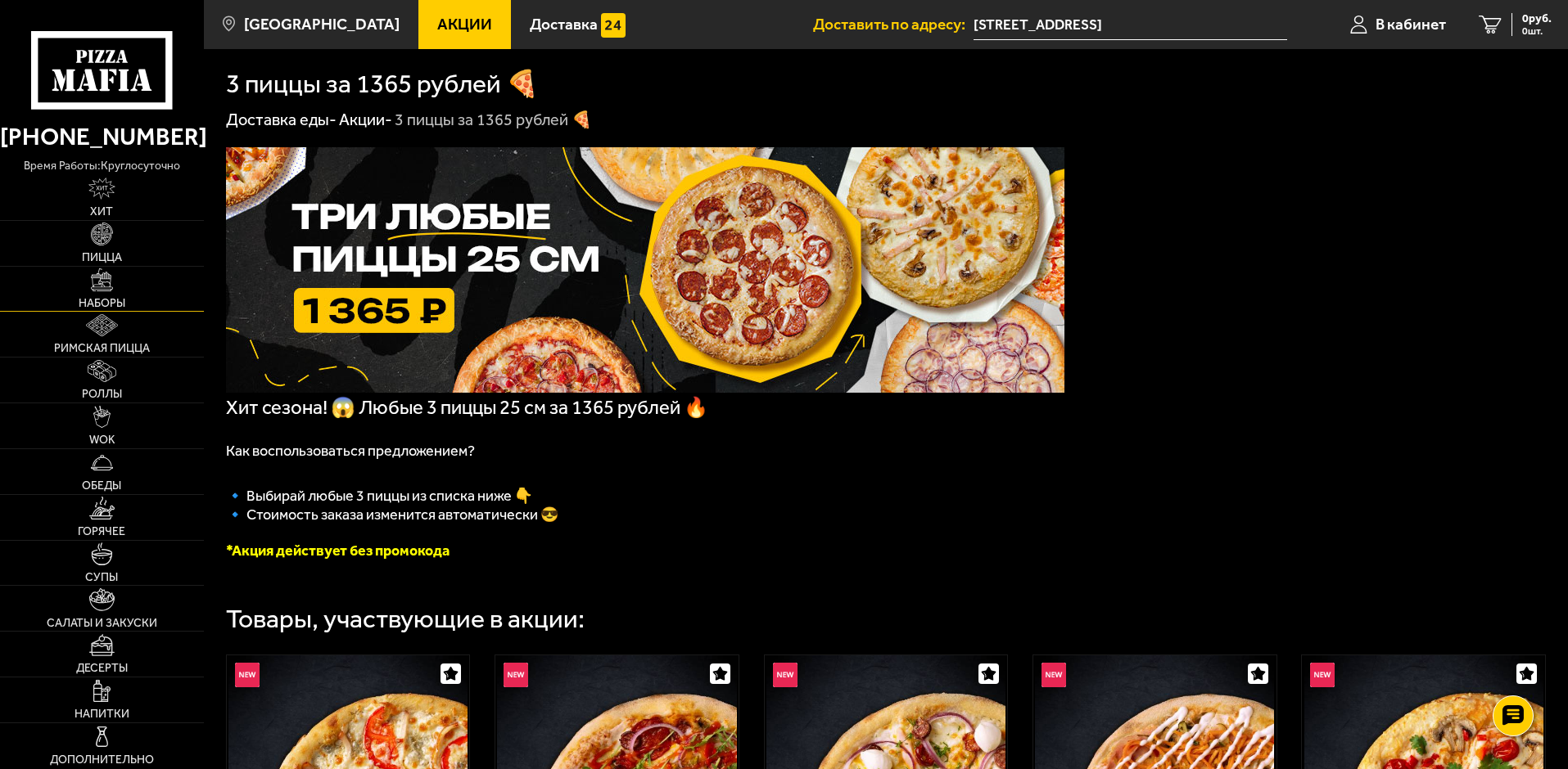
click at [103, 283] on img at bounding box center [102, 279] width 22 height 22
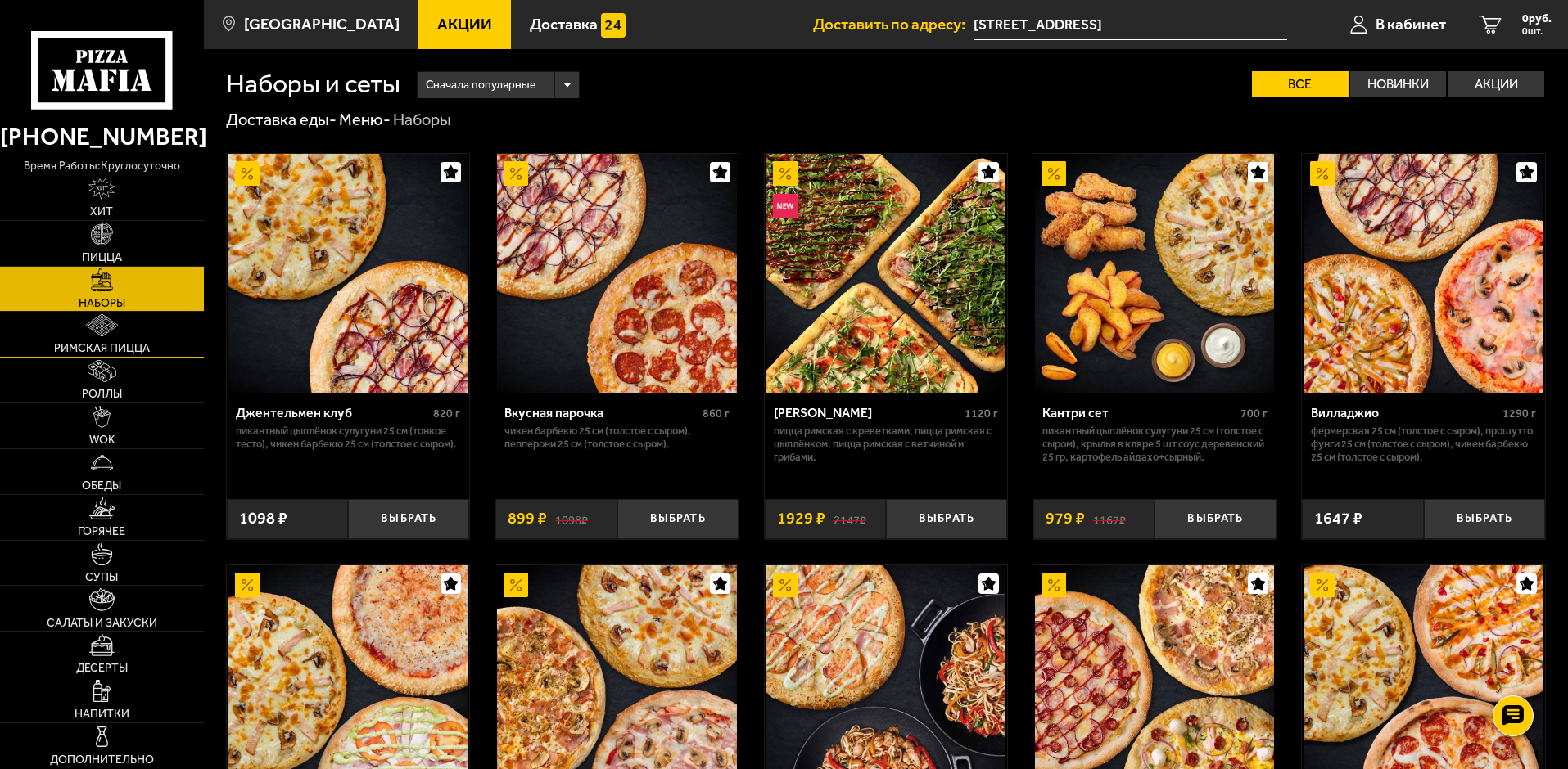
click at [117, 336] on img at bounding box center [102, 325] width 32 height 22
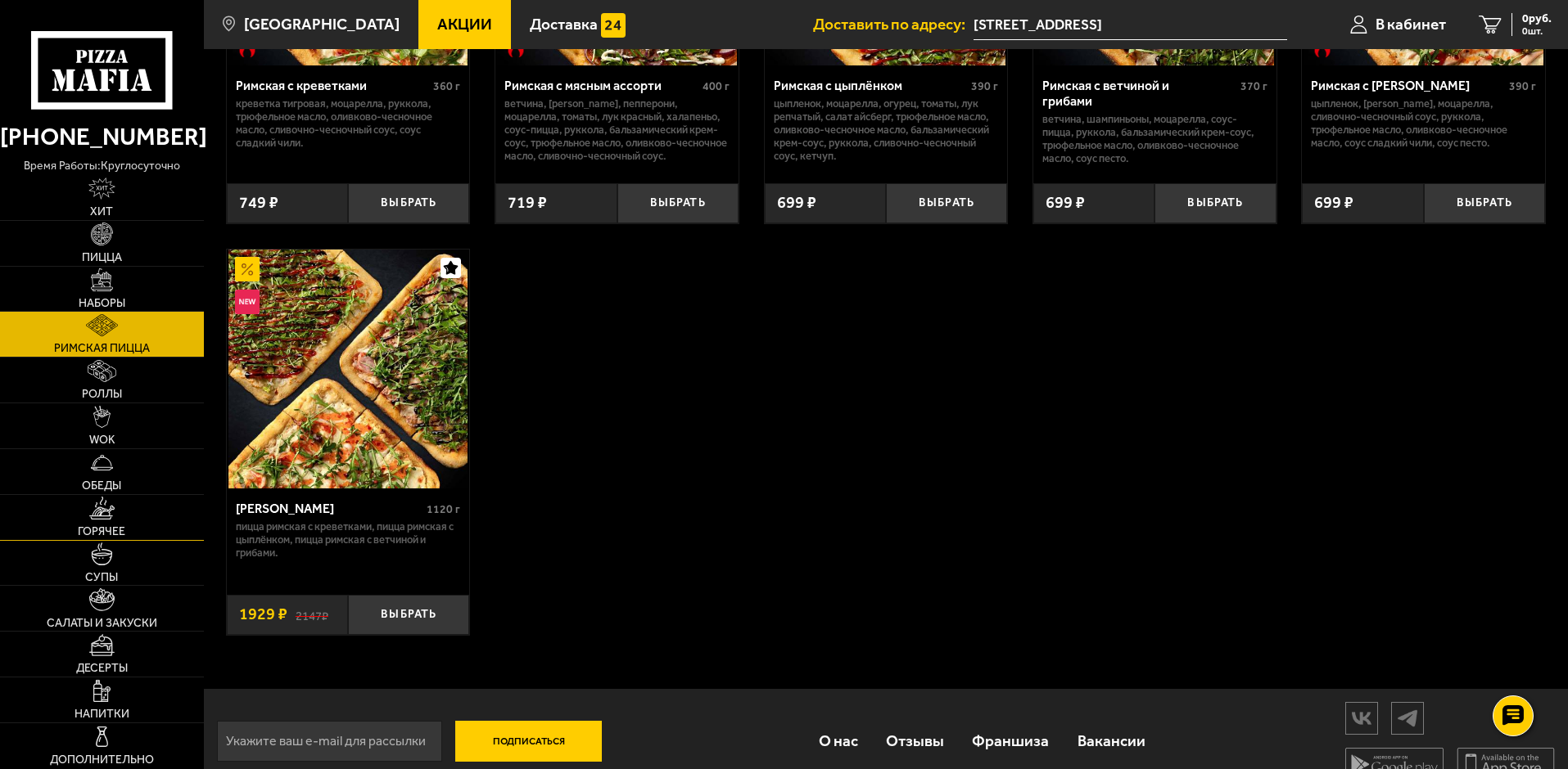
scroll to position [352, 0]
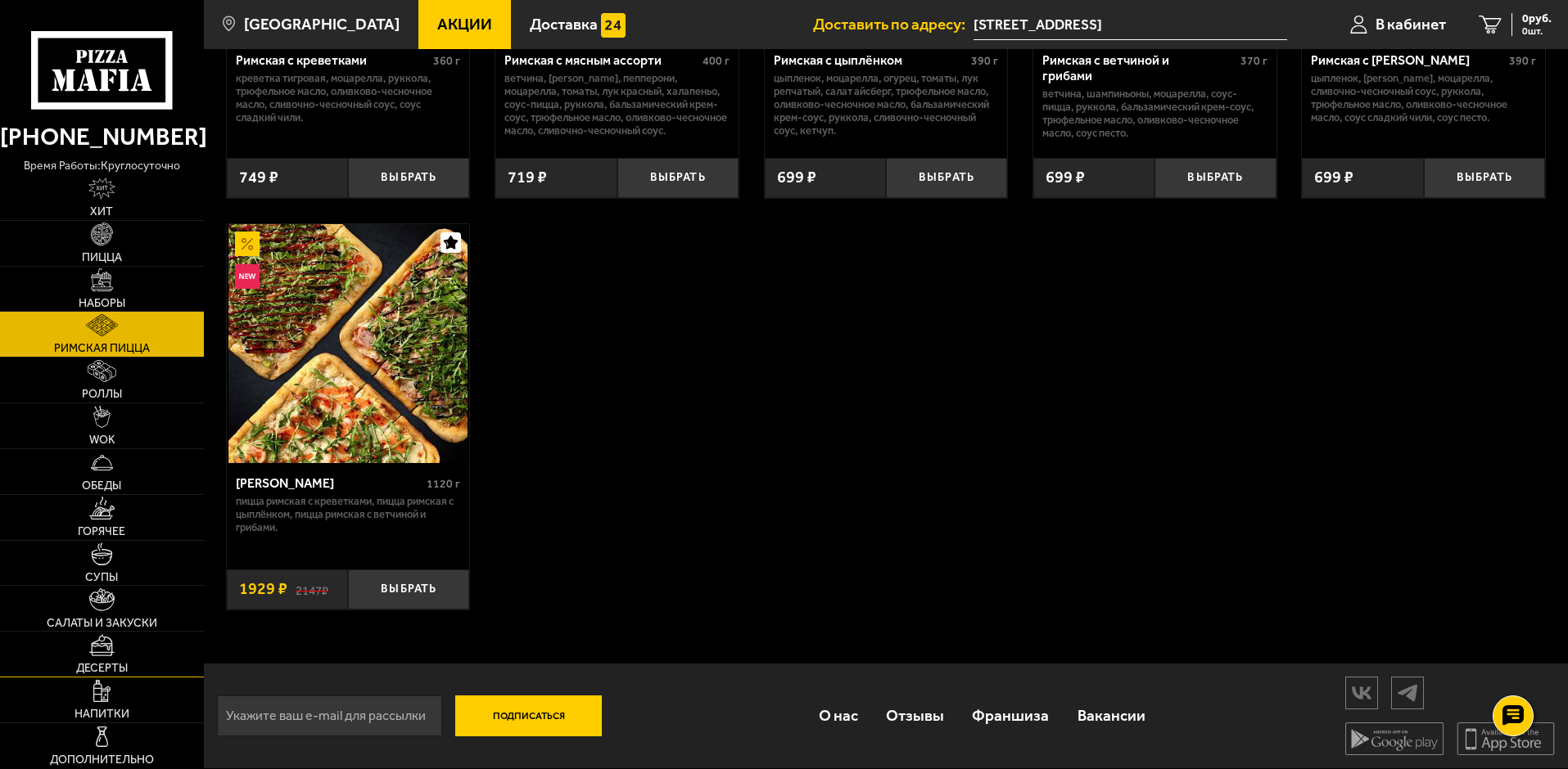
click at [122, 665] on span "Десерты" at bounding box center [102, 668] width 52 height 12
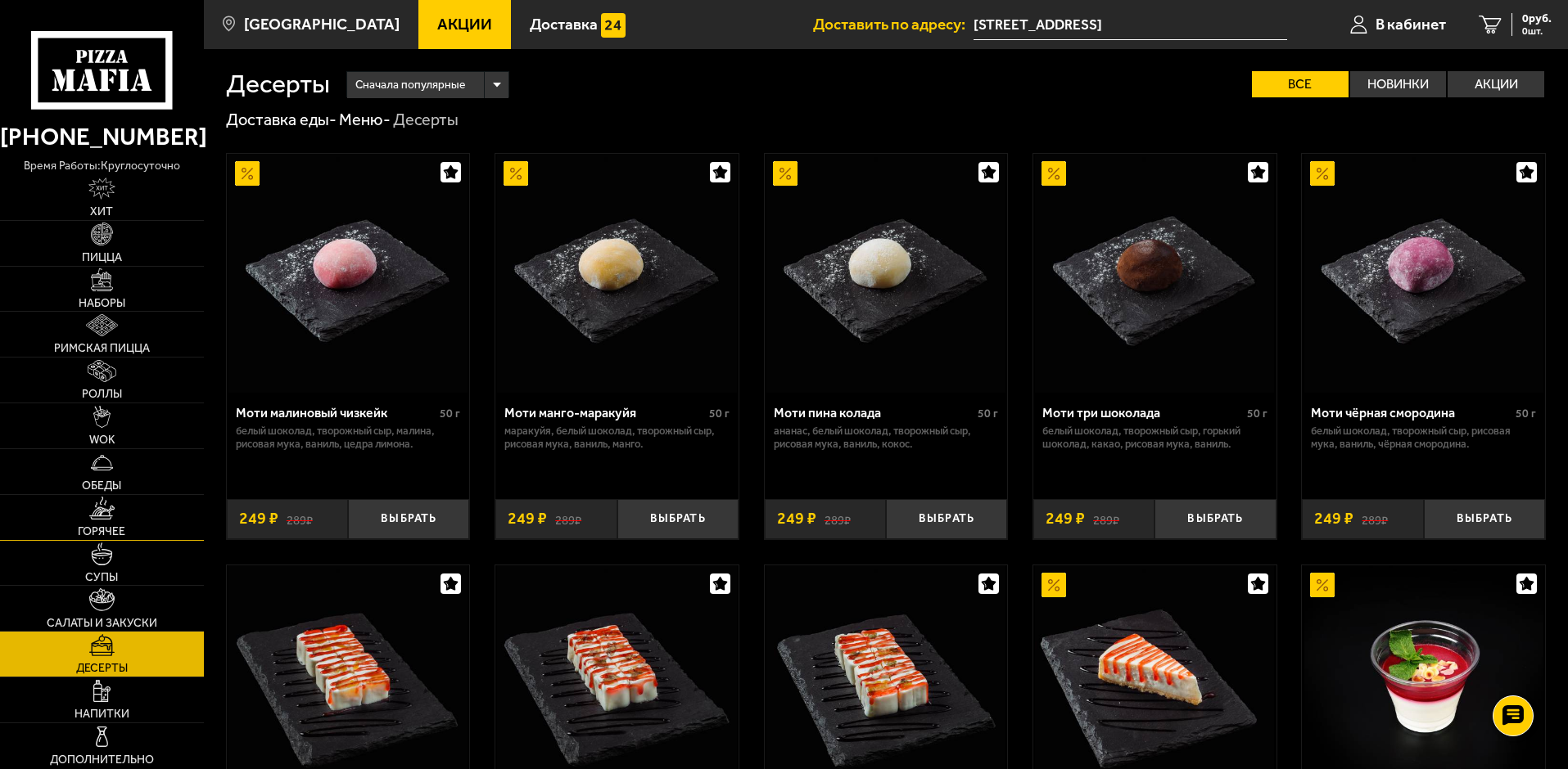
click at [129, 539] on link "Горячее" at bounding box center [102, 517] width 204 height 45
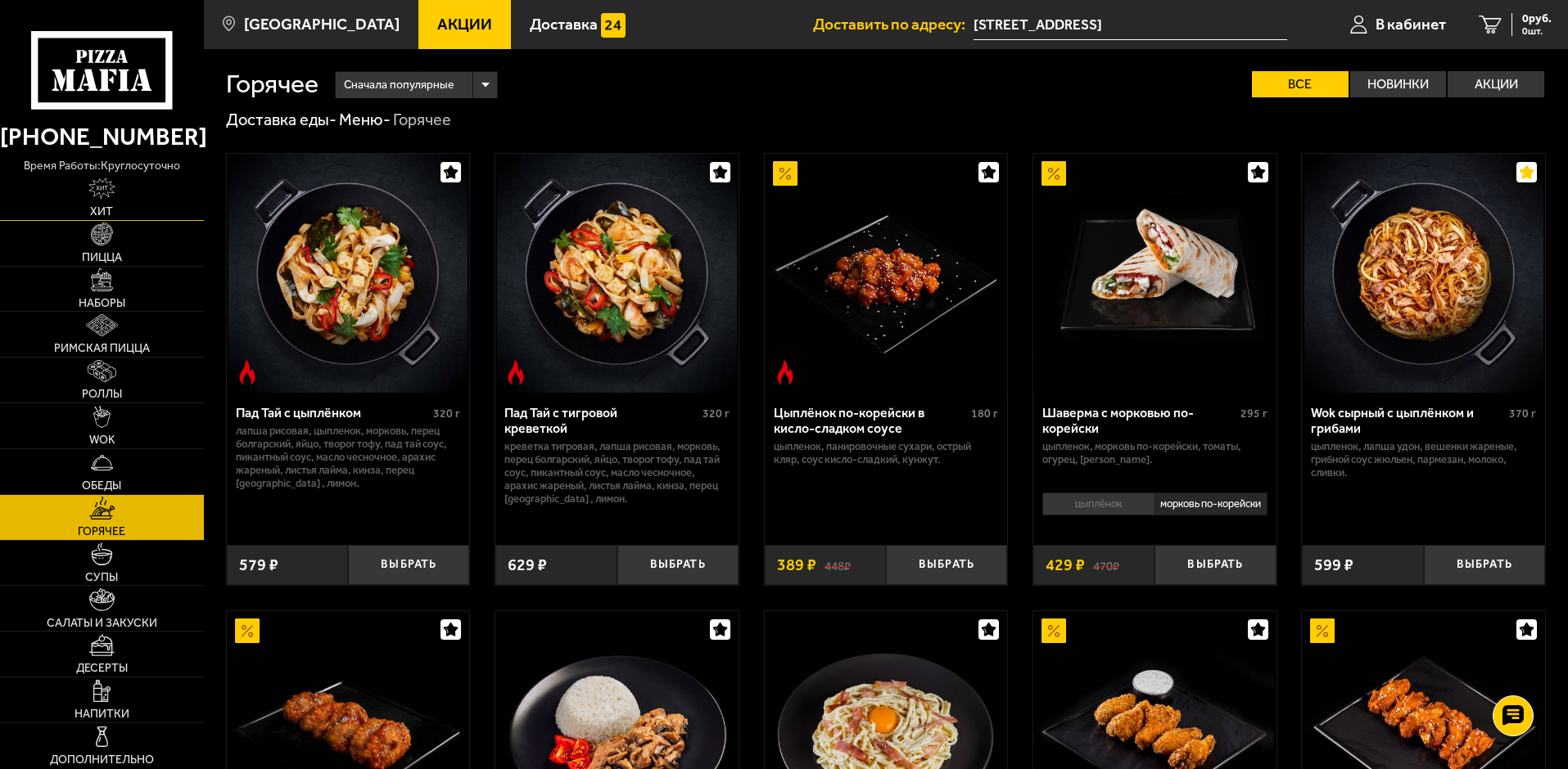
click at [119, 204] on link "Хит" at bounding box center [102, 198] width 204 height 45
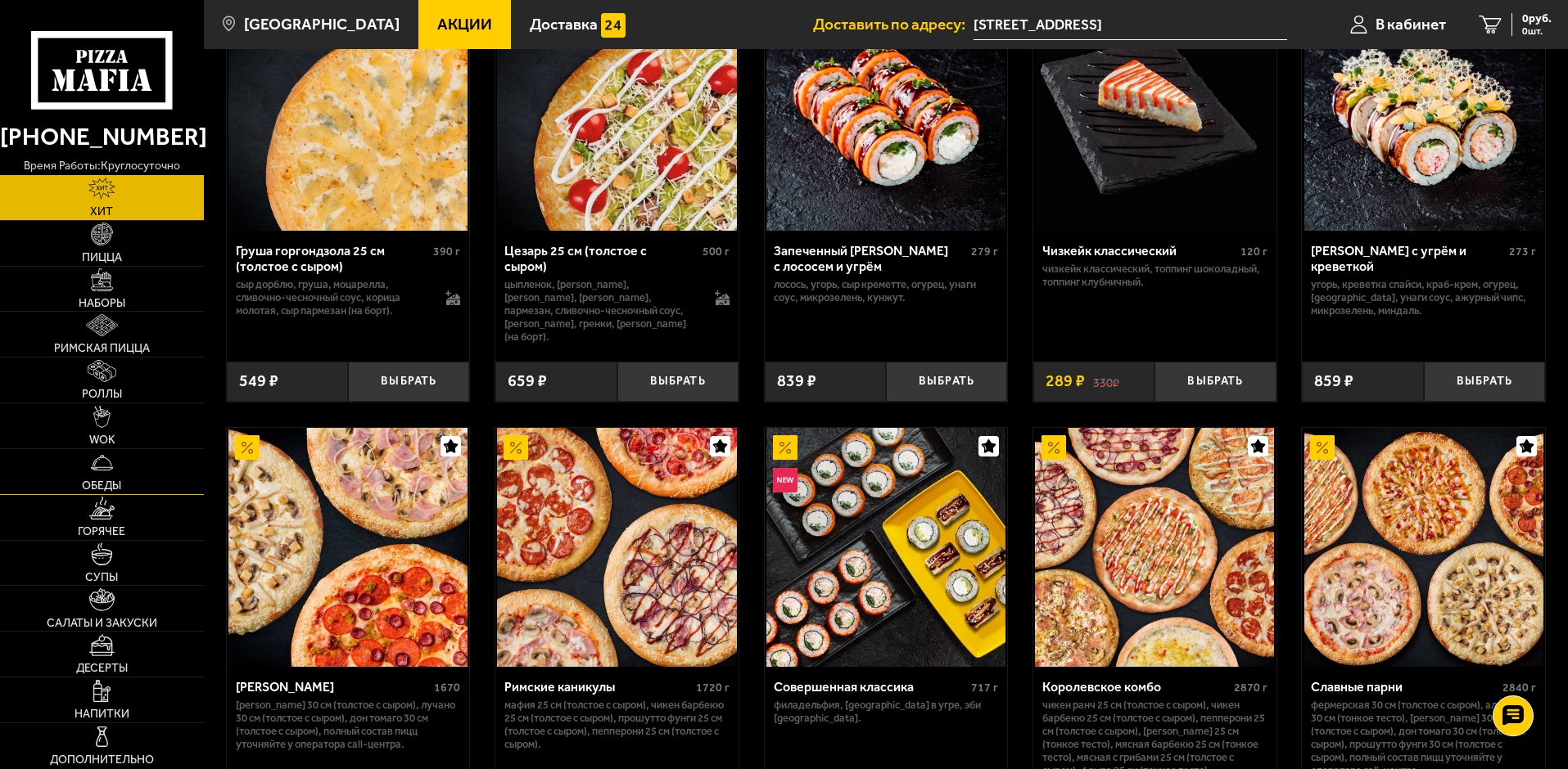
scroll to position [586, 0]
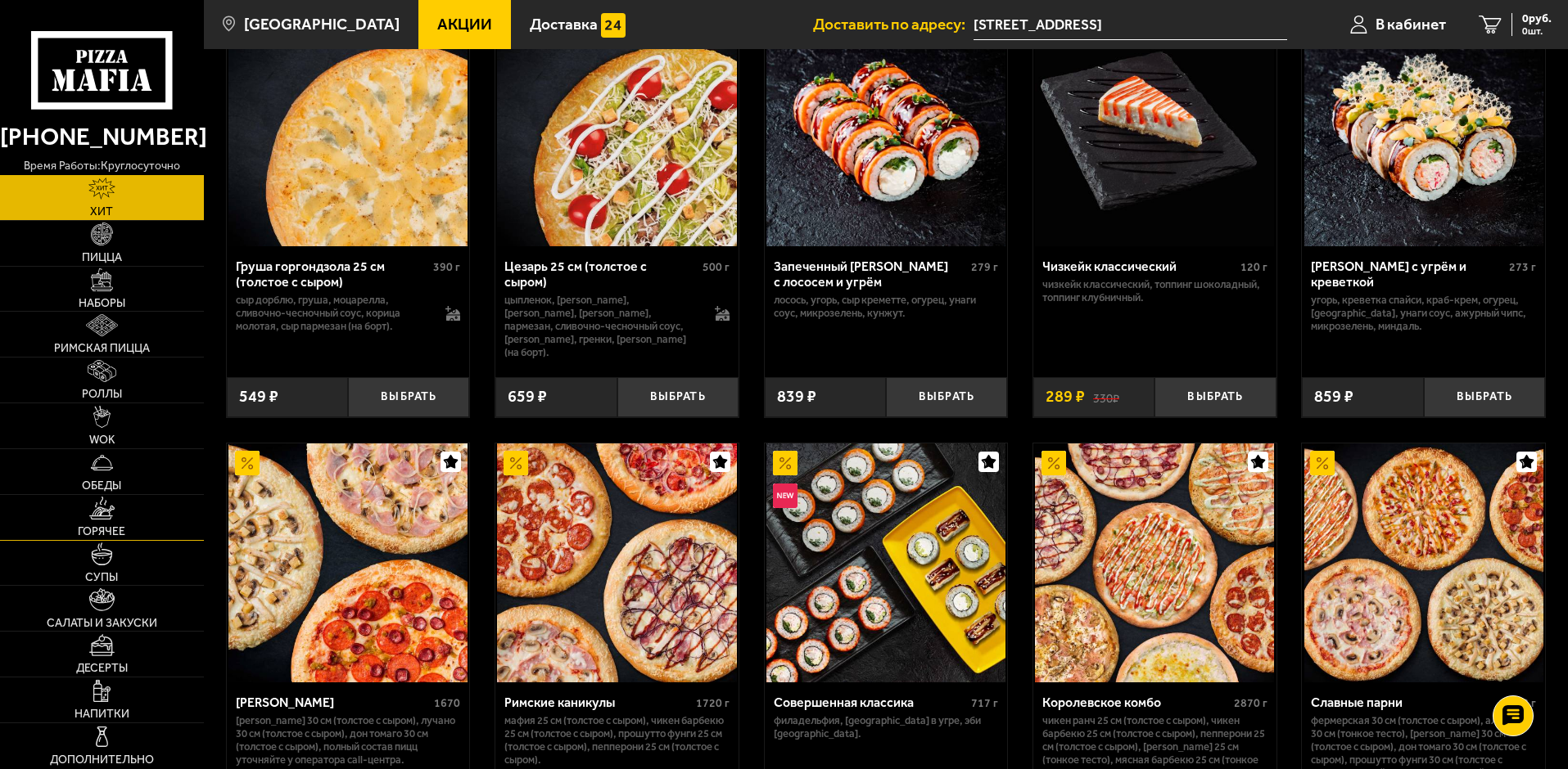
click at [130, 518] on link "Горячее" at bounding box center [102, 517] width 204 height 45
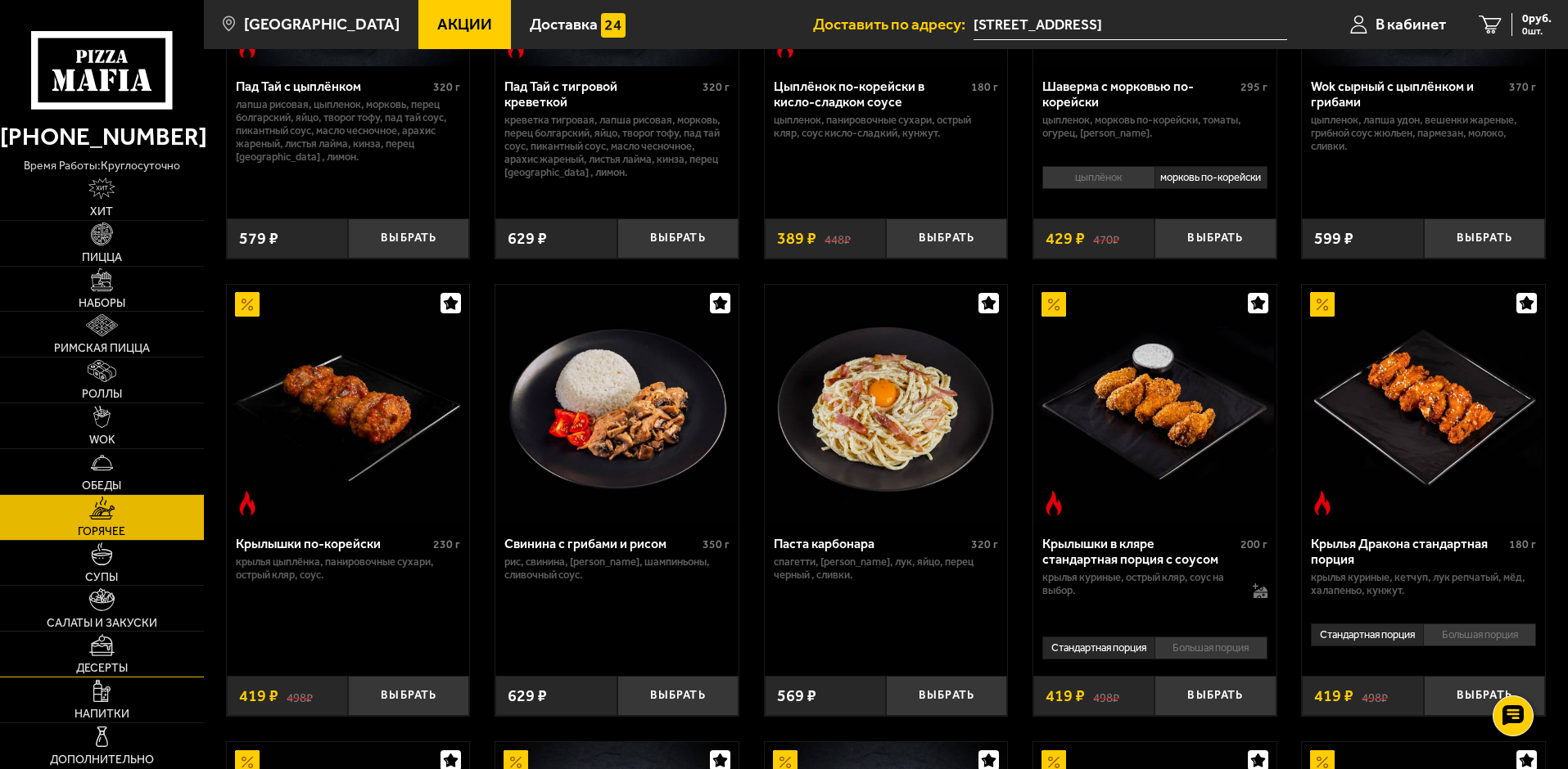
scroll to position [328, 0]
click at [96, 595] on img at bounding box center [102, 599] width 26 height 22
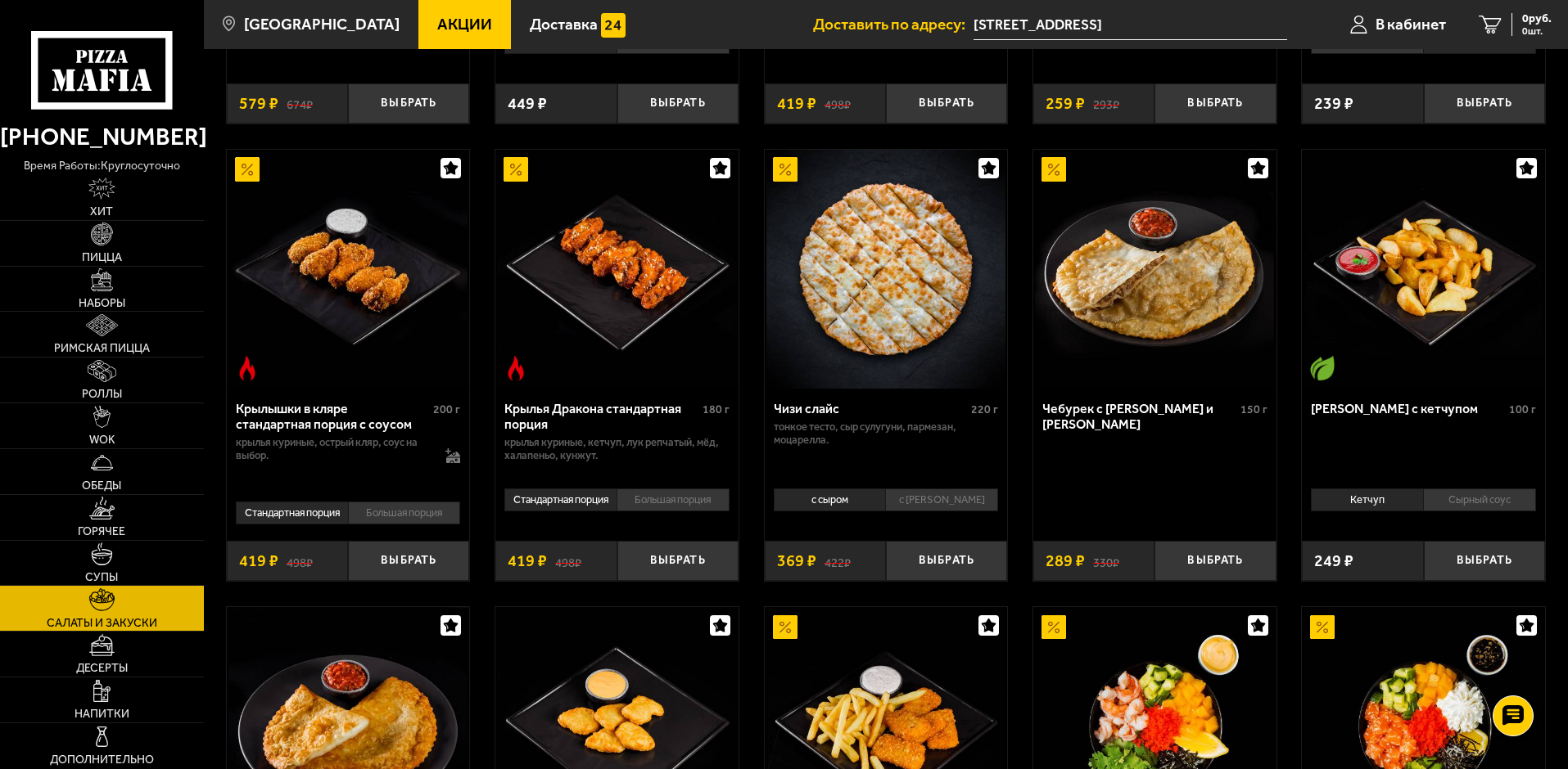
scroll to position [491, 0]
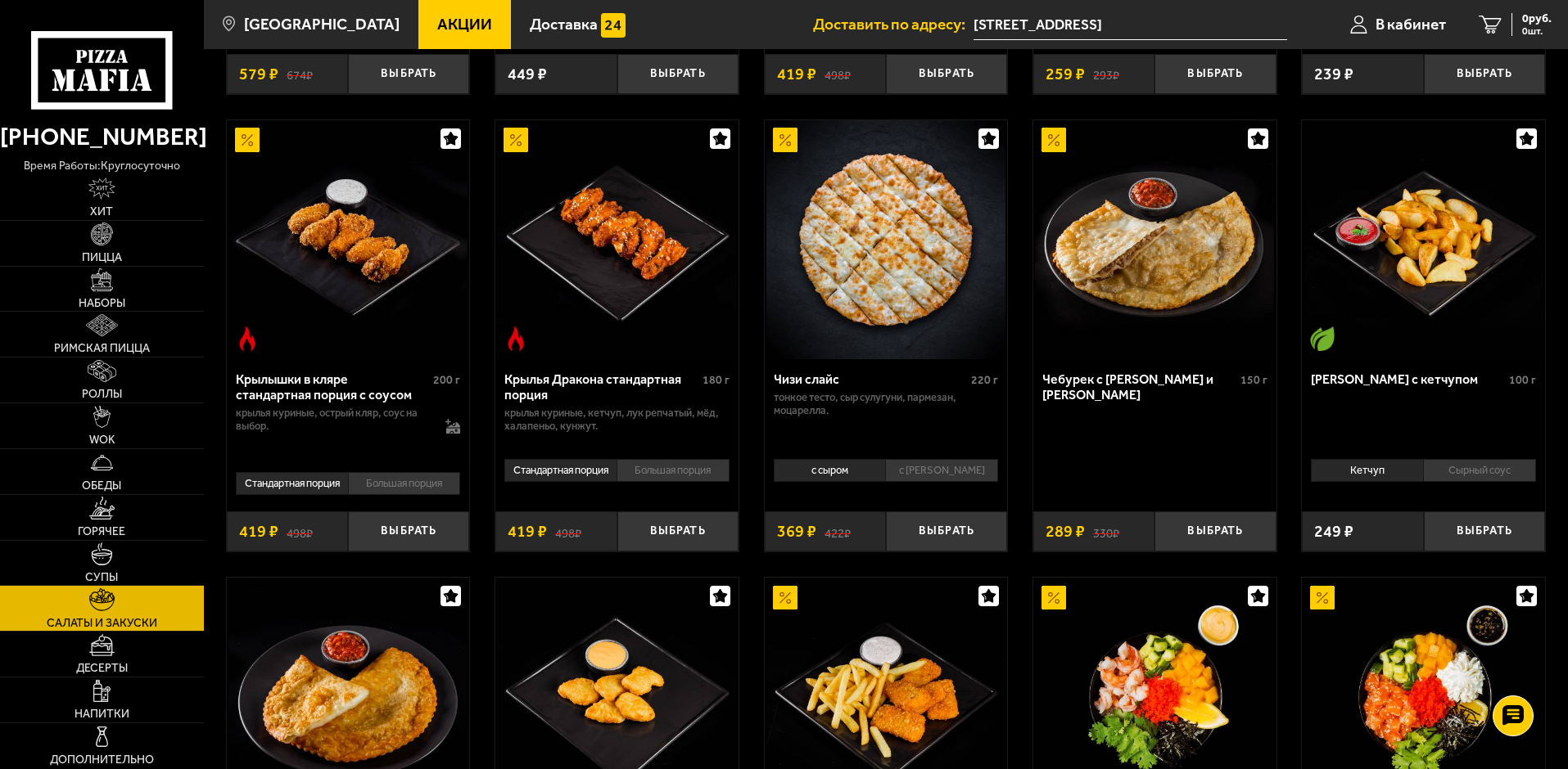
click at [955, 474] on li "с [PERSON_NAME]" at bounding box center [941, 471] width 113 height 23
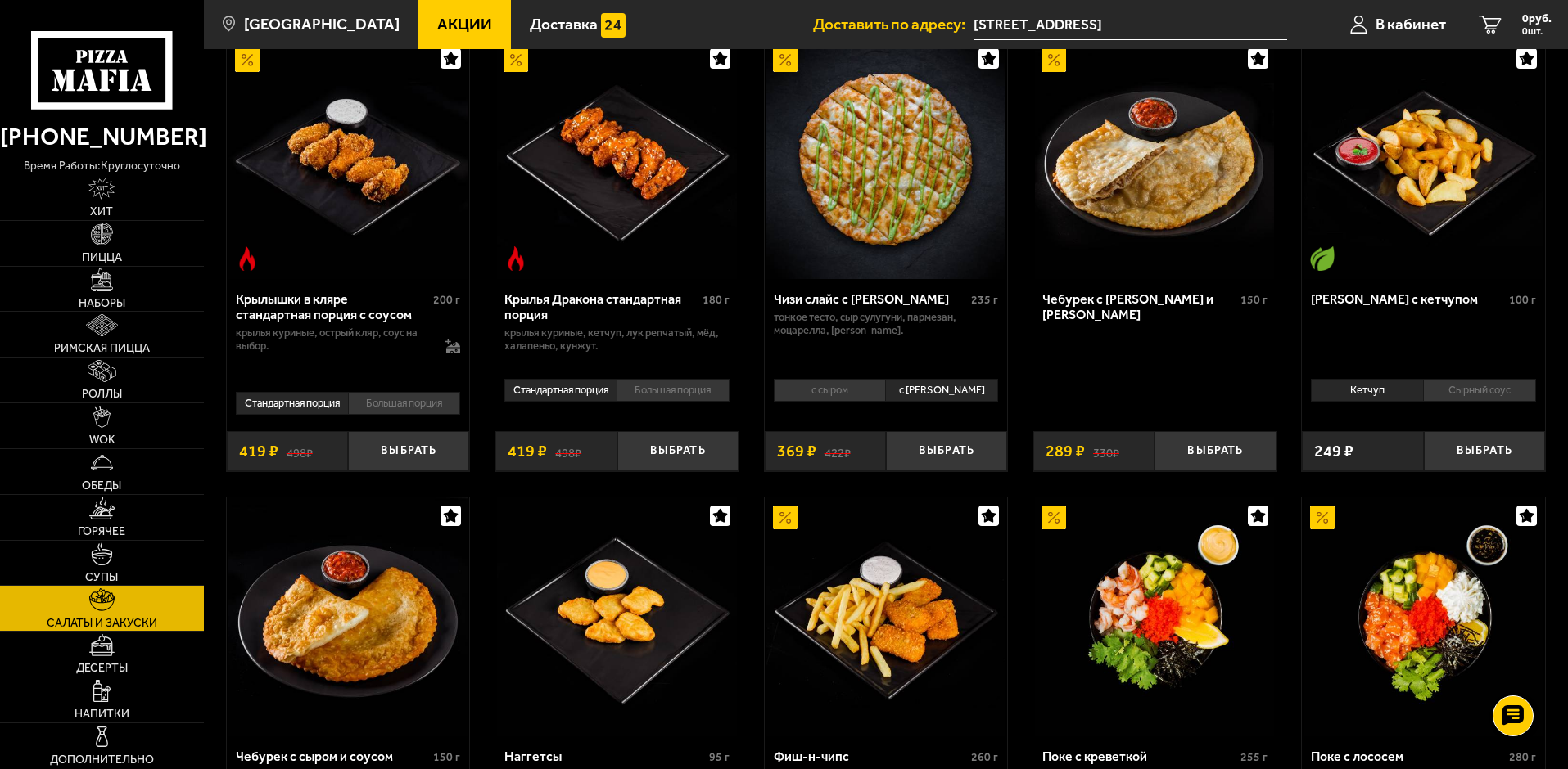
scroll to position [573, 0]
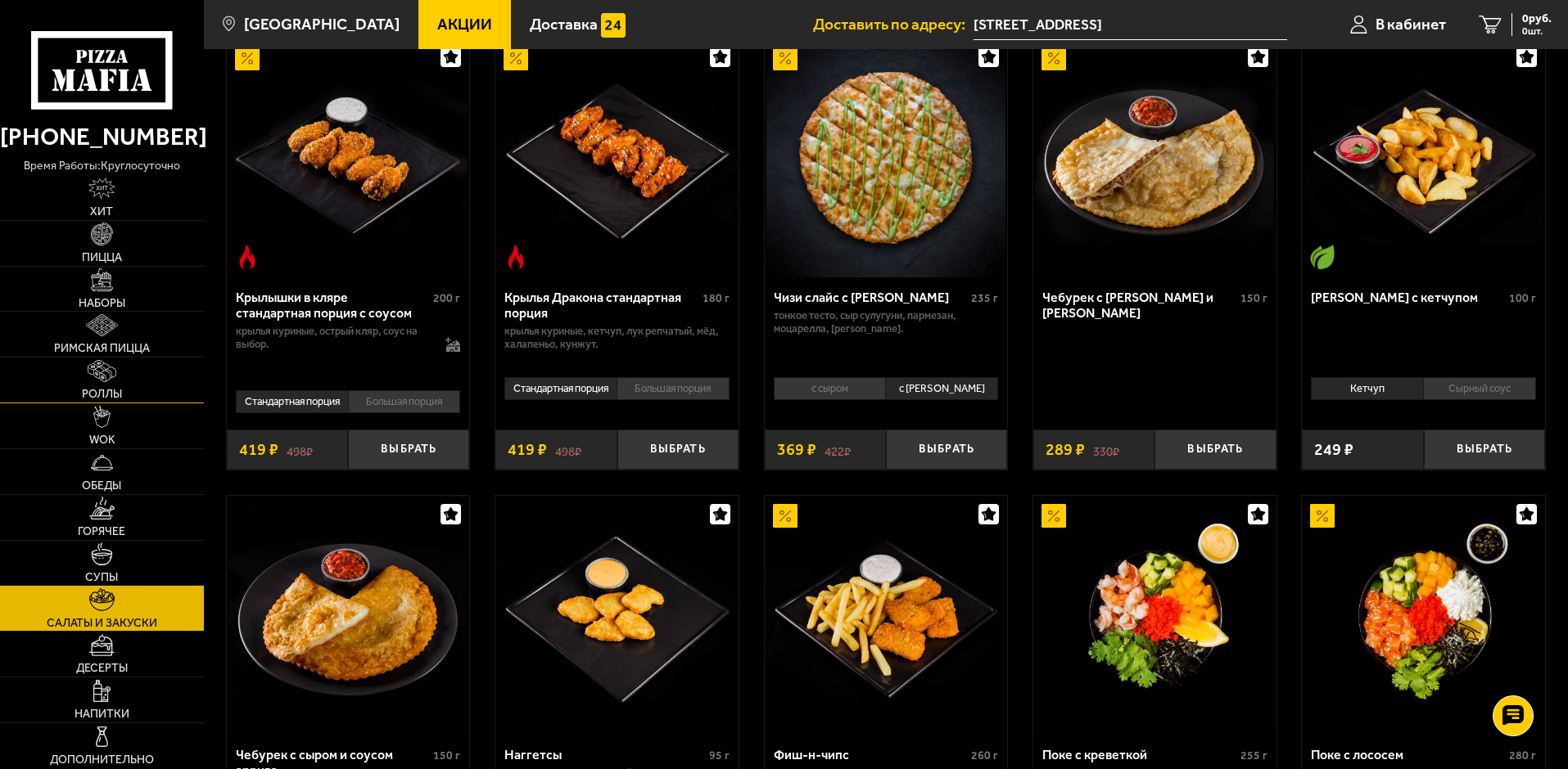
click at [112, 394] on span "Роллы" at bounding box center [102, 394] width 40 height 12
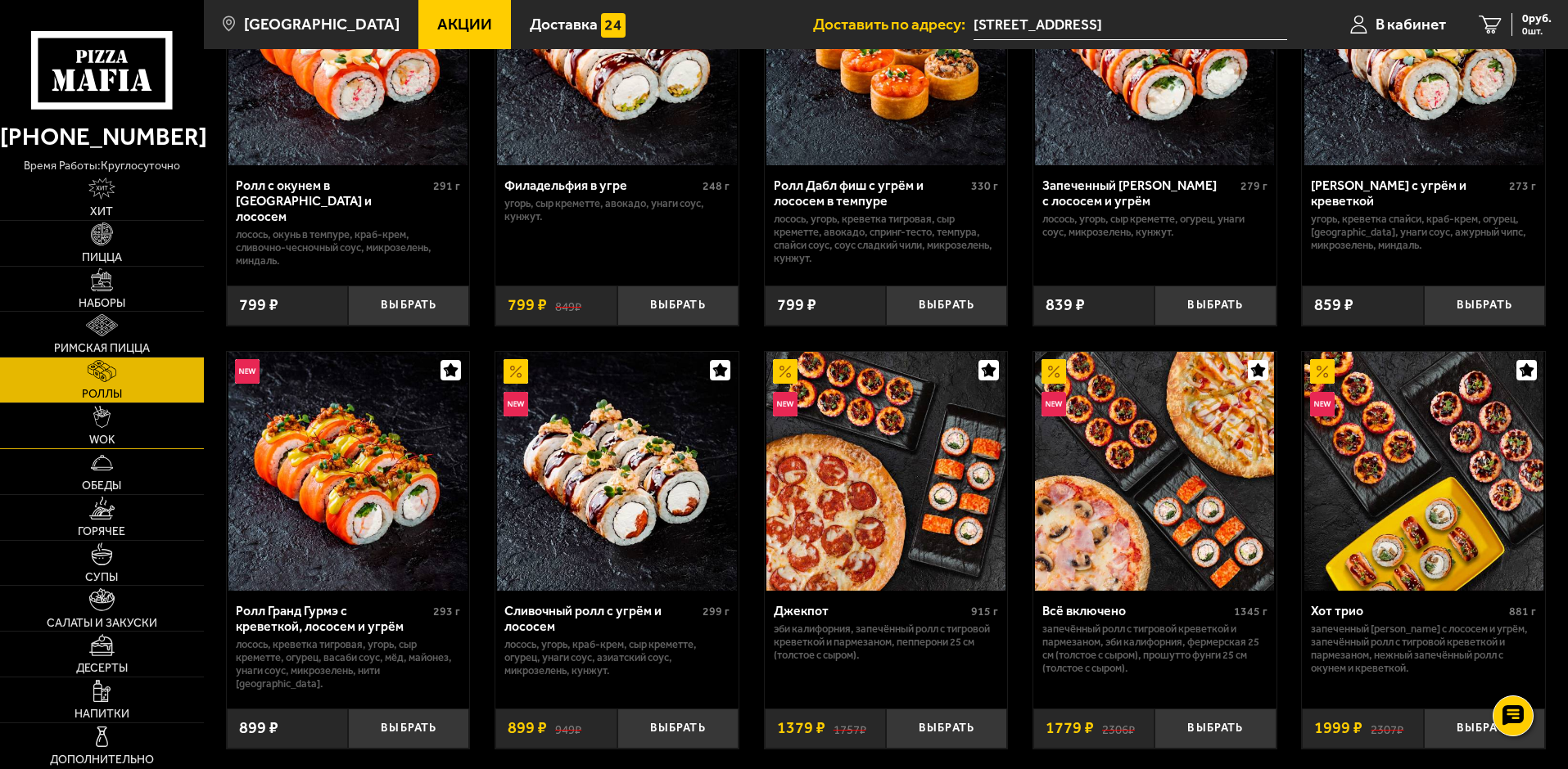
scroll to position [655, 0]
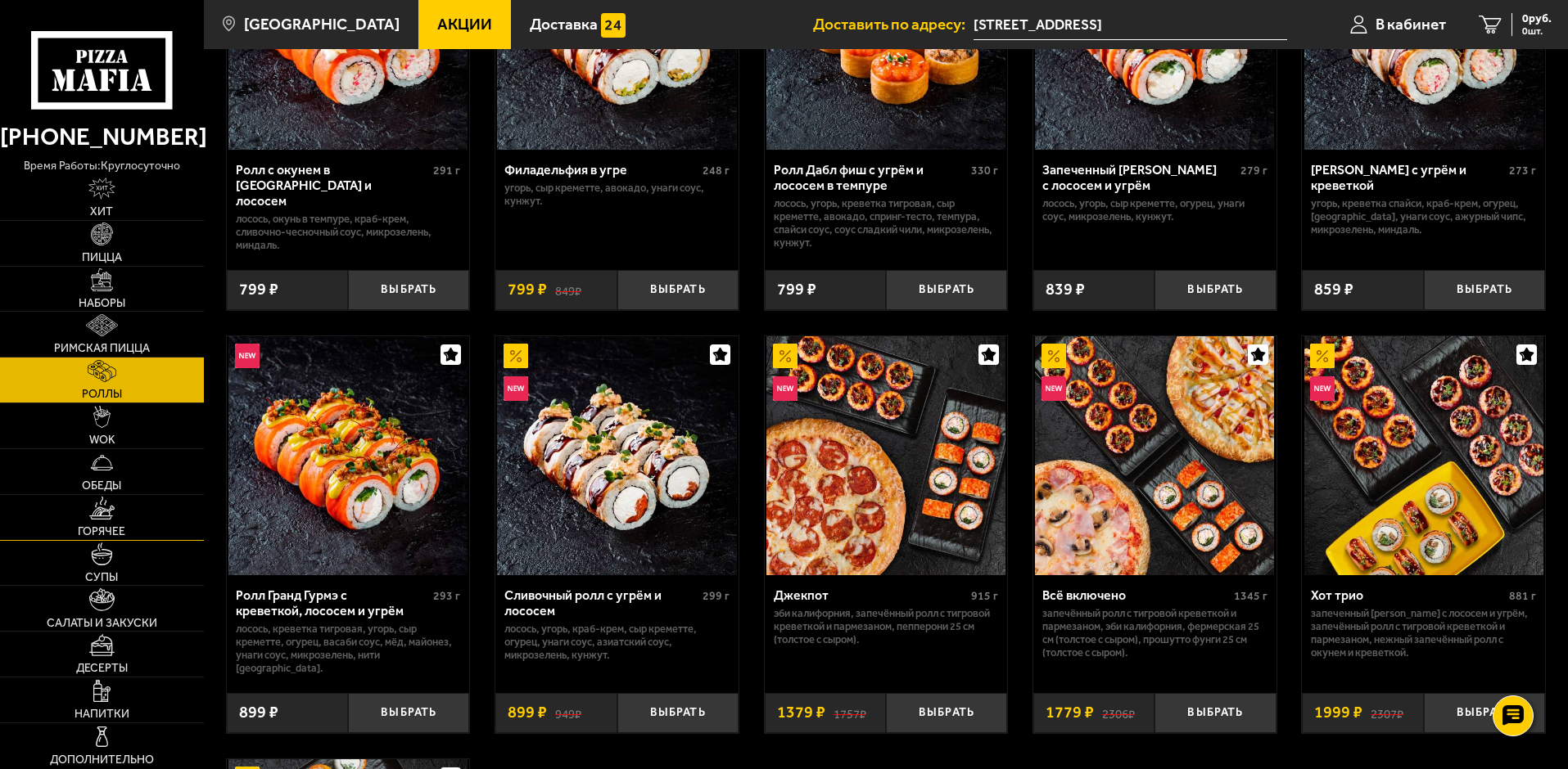
click at [110, 517] on img at bounding box center [102, 507] width 26 height 22
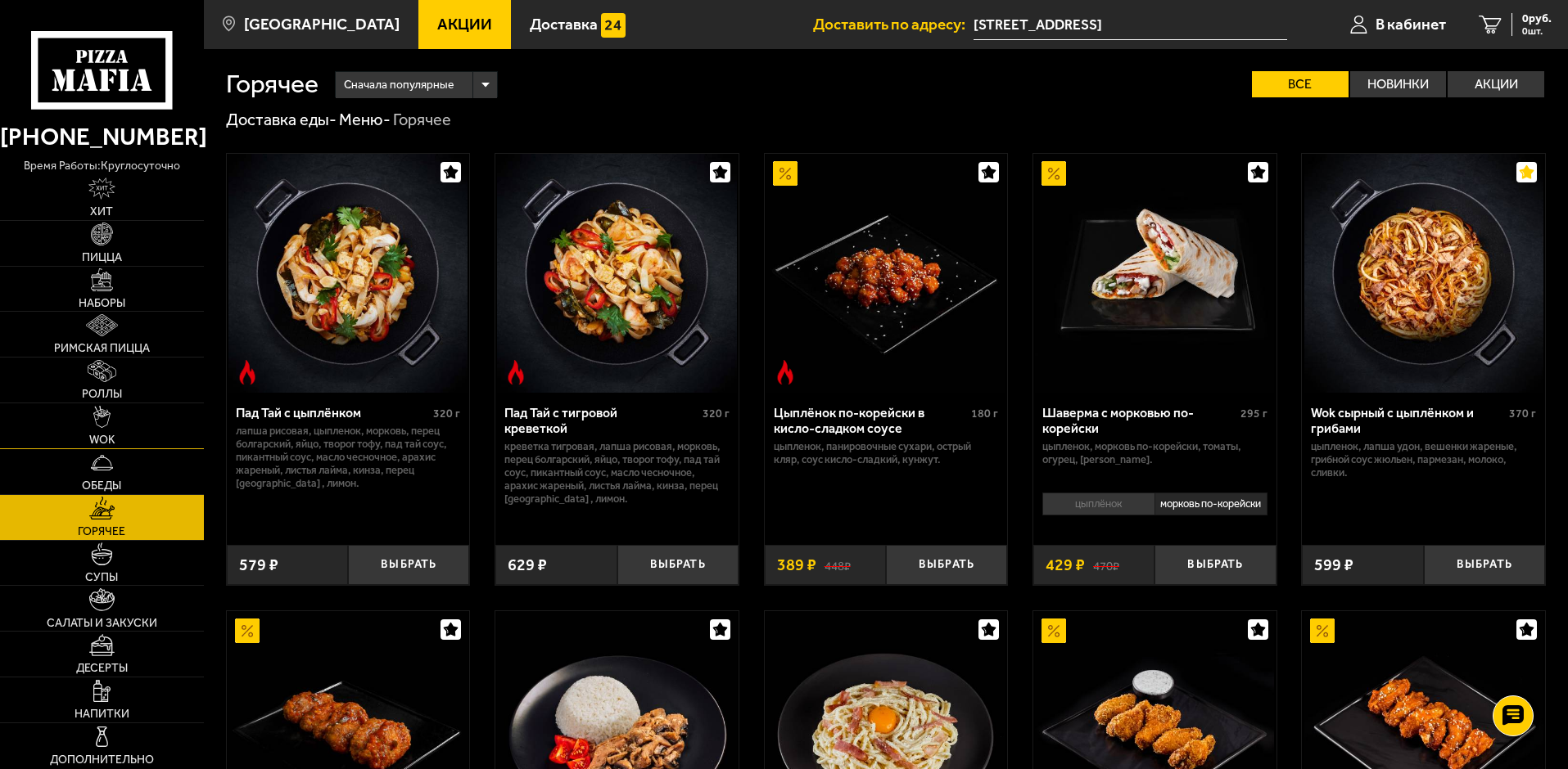
click at [115, 429] on link "WOK" at bounding box center [102, 425] width 204 height 45
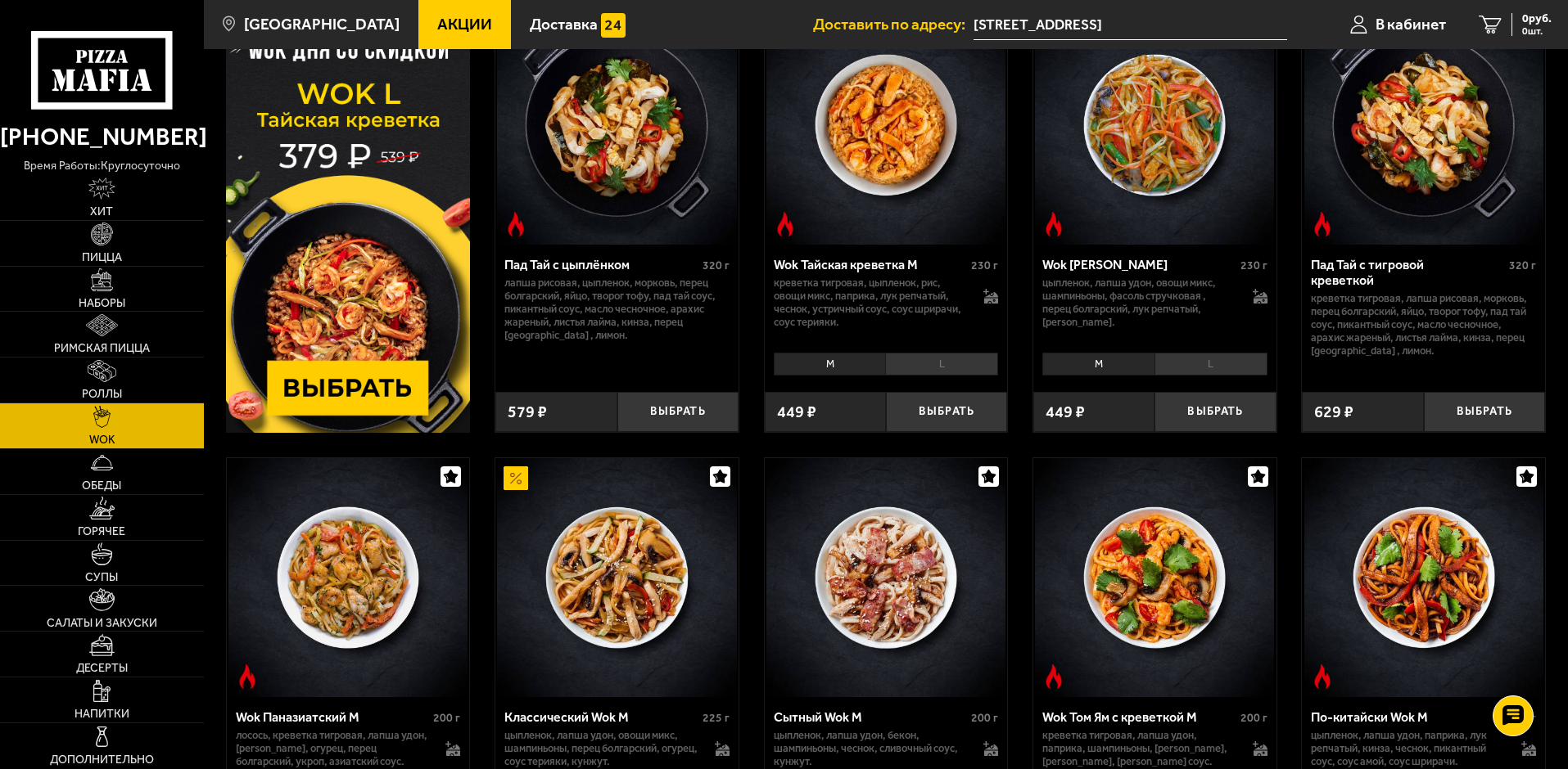
scroll to position [82, 0]
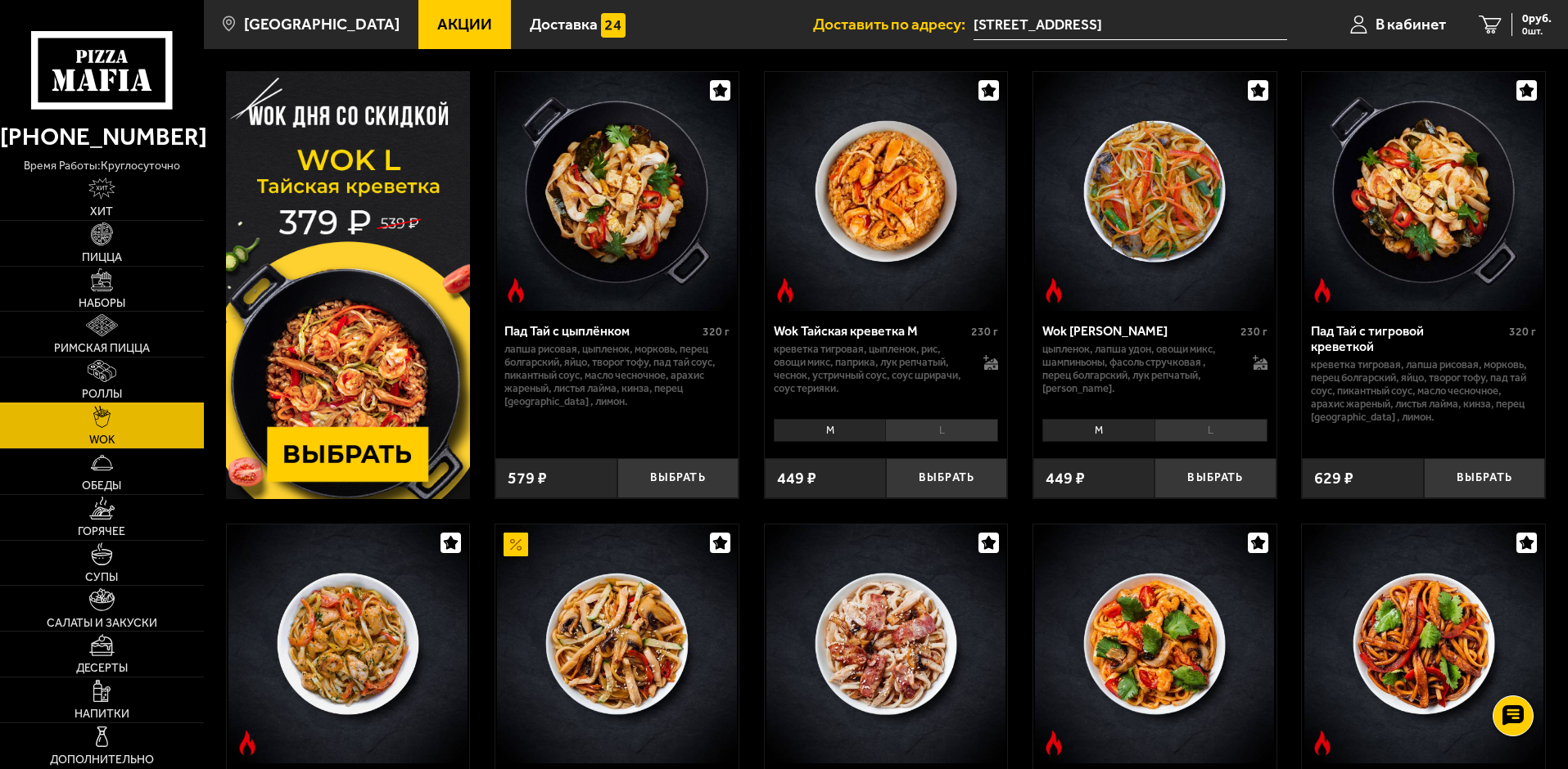
click at [128, 387] on link "Роллы" at bounding box center [102, 380] width 204 height 45
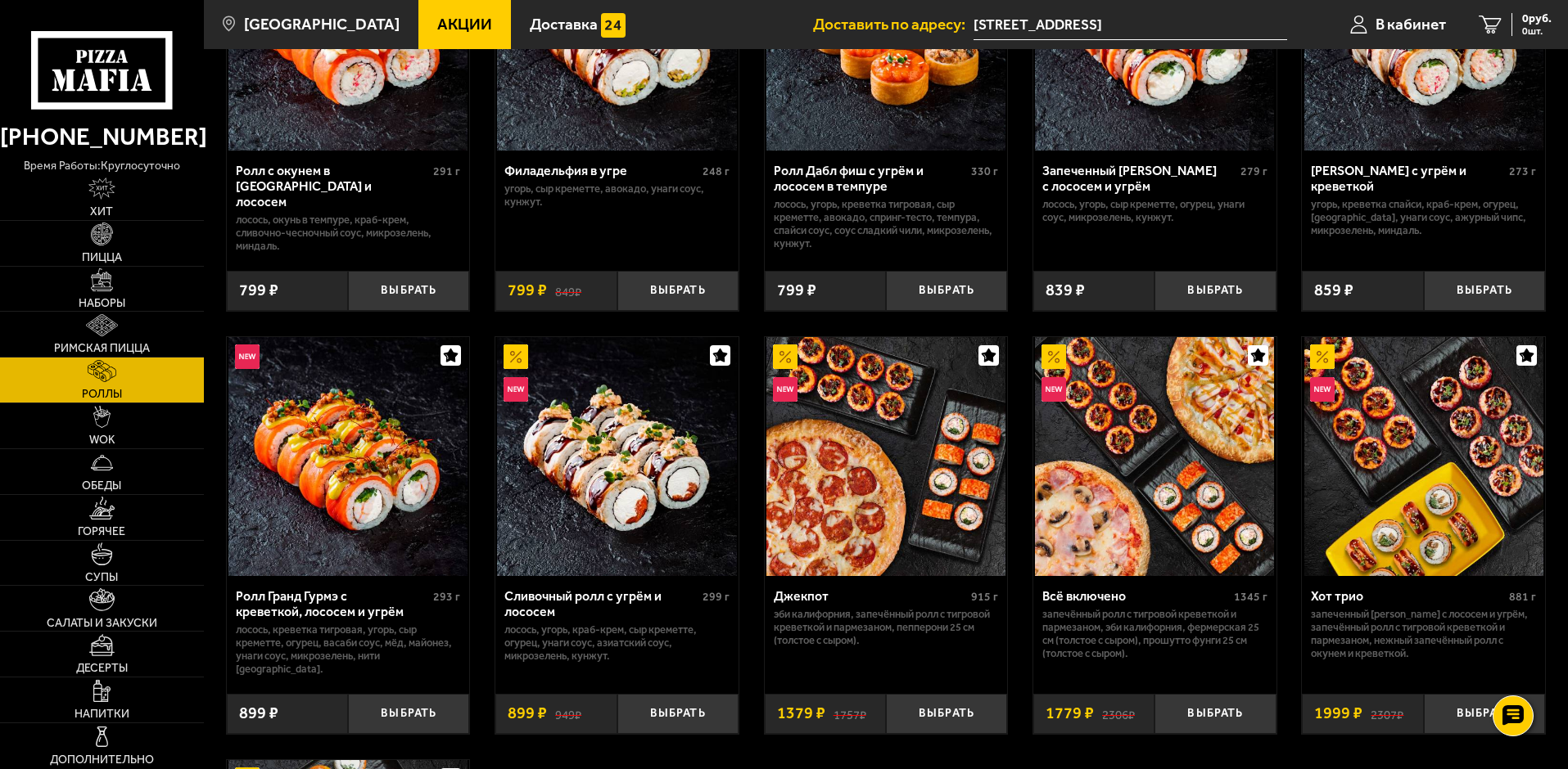
scroll to position [901, 0]
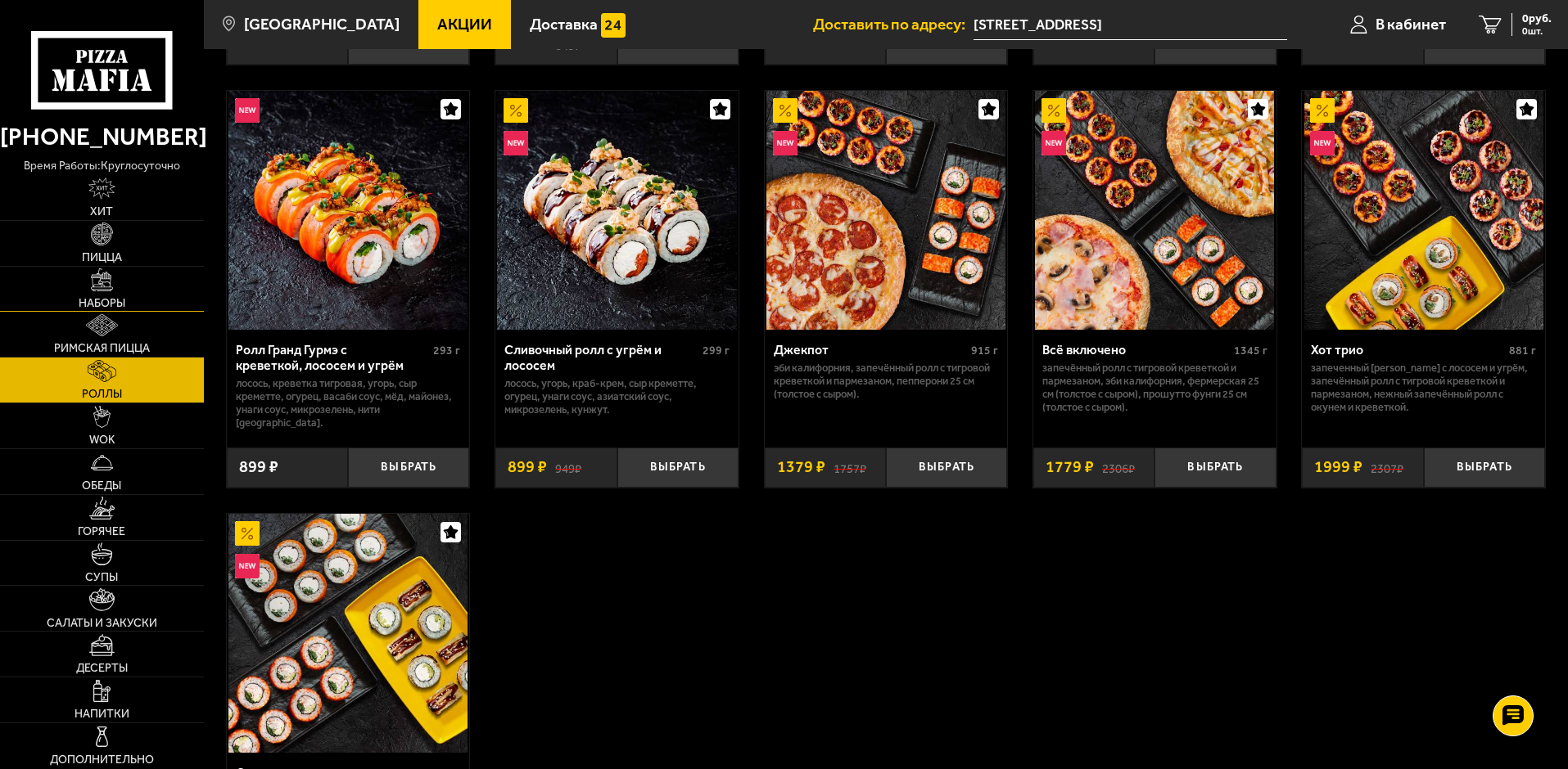
click at [118, 291] on link "Наборы" at bounding box center [102, 289] width 204 height 45
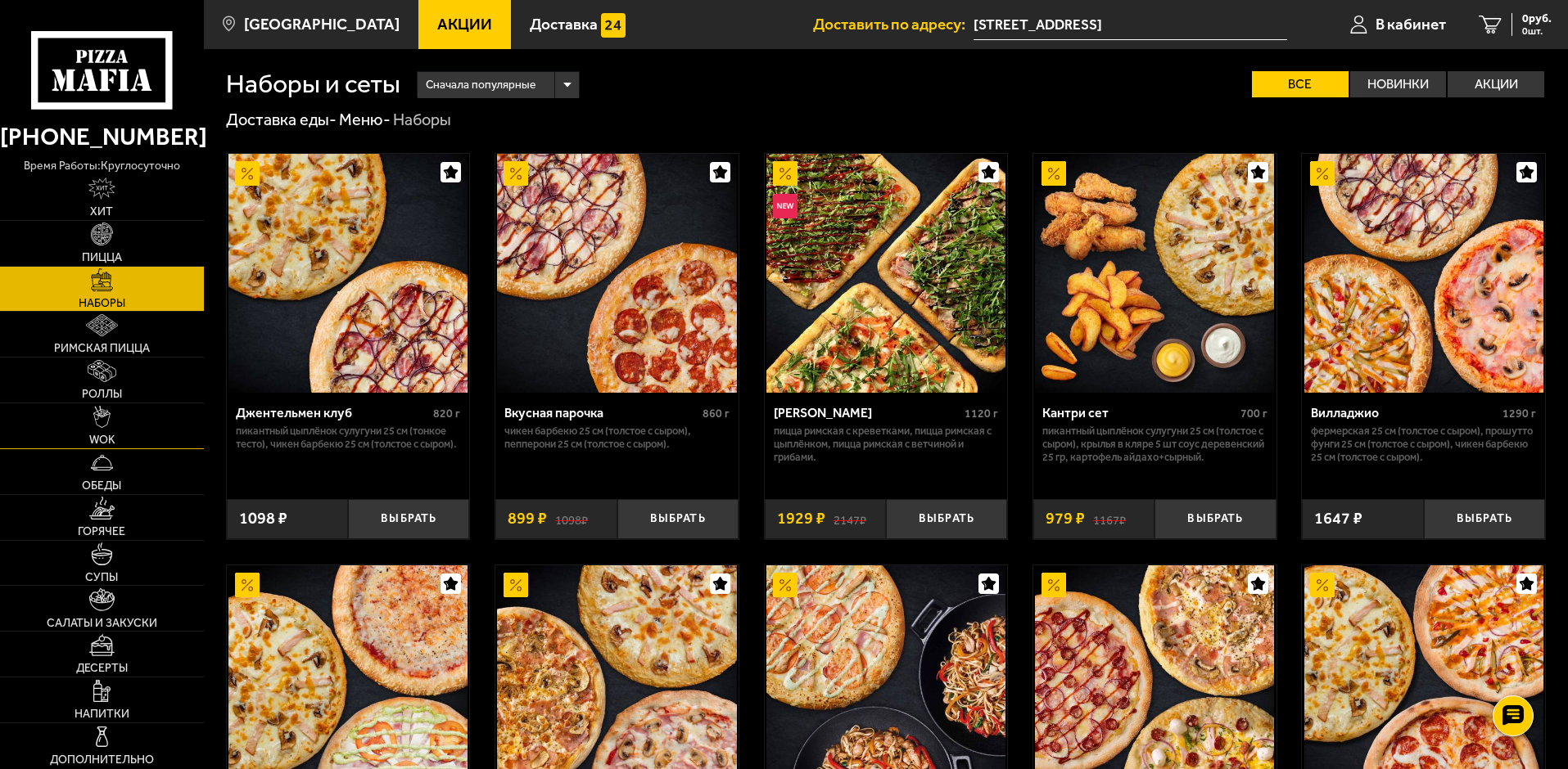
click at [116, 417] on link "WOK" at bounding box center [102, 425] width 204 height 45
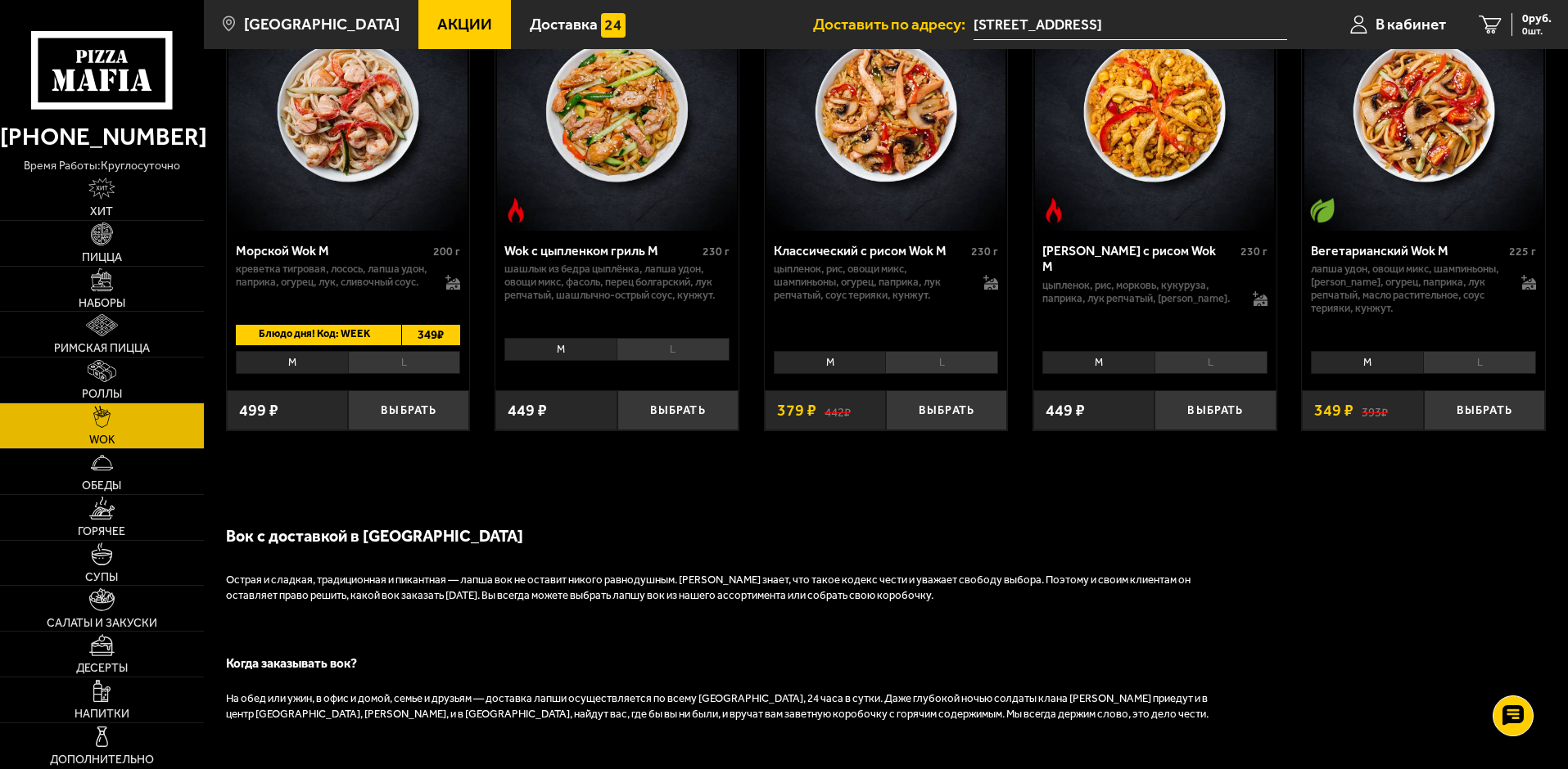
scroll to position [901, 0]
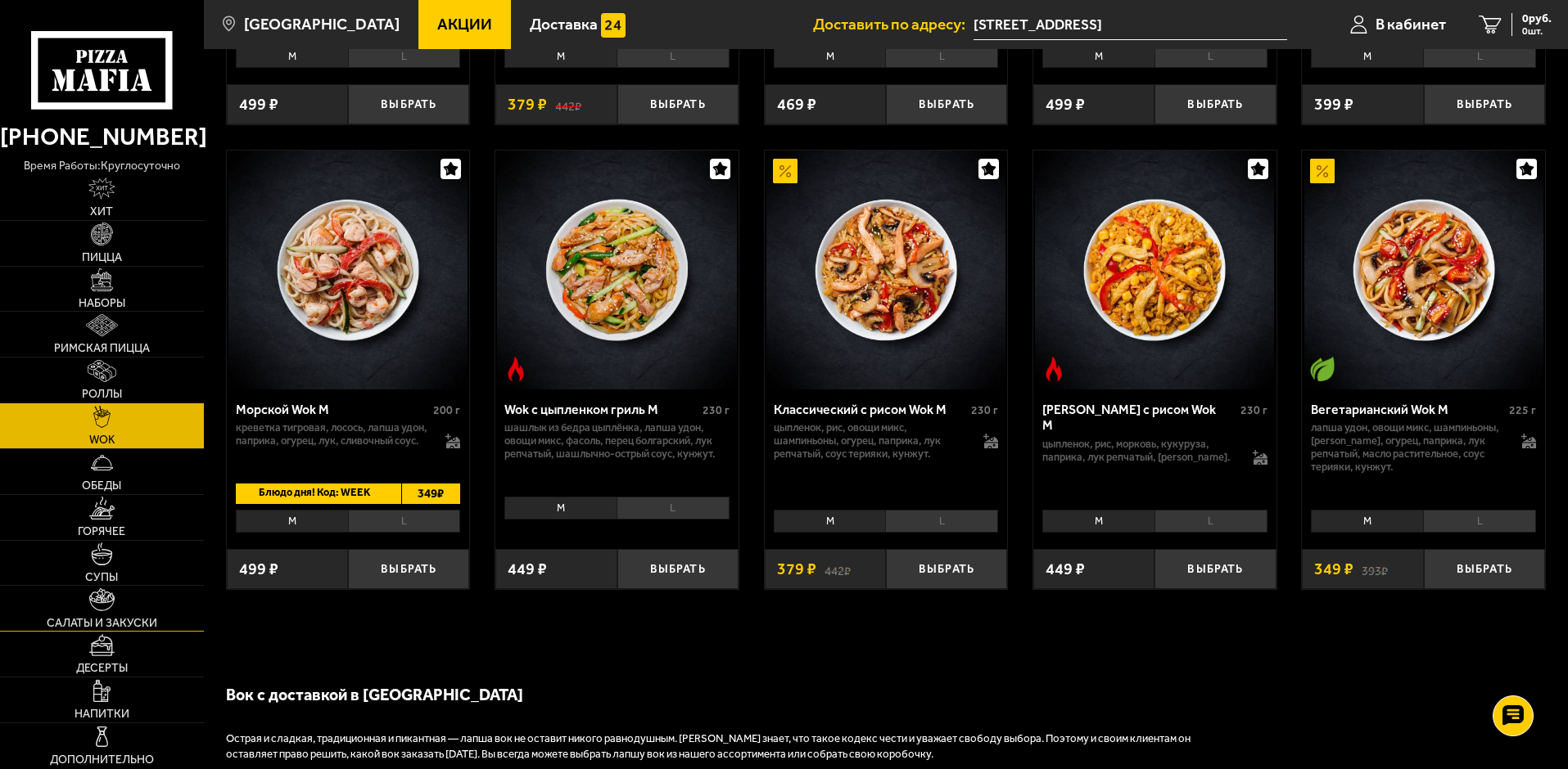
click at [106, 606] on img at bounding box center [102, 599] width 26 height 22
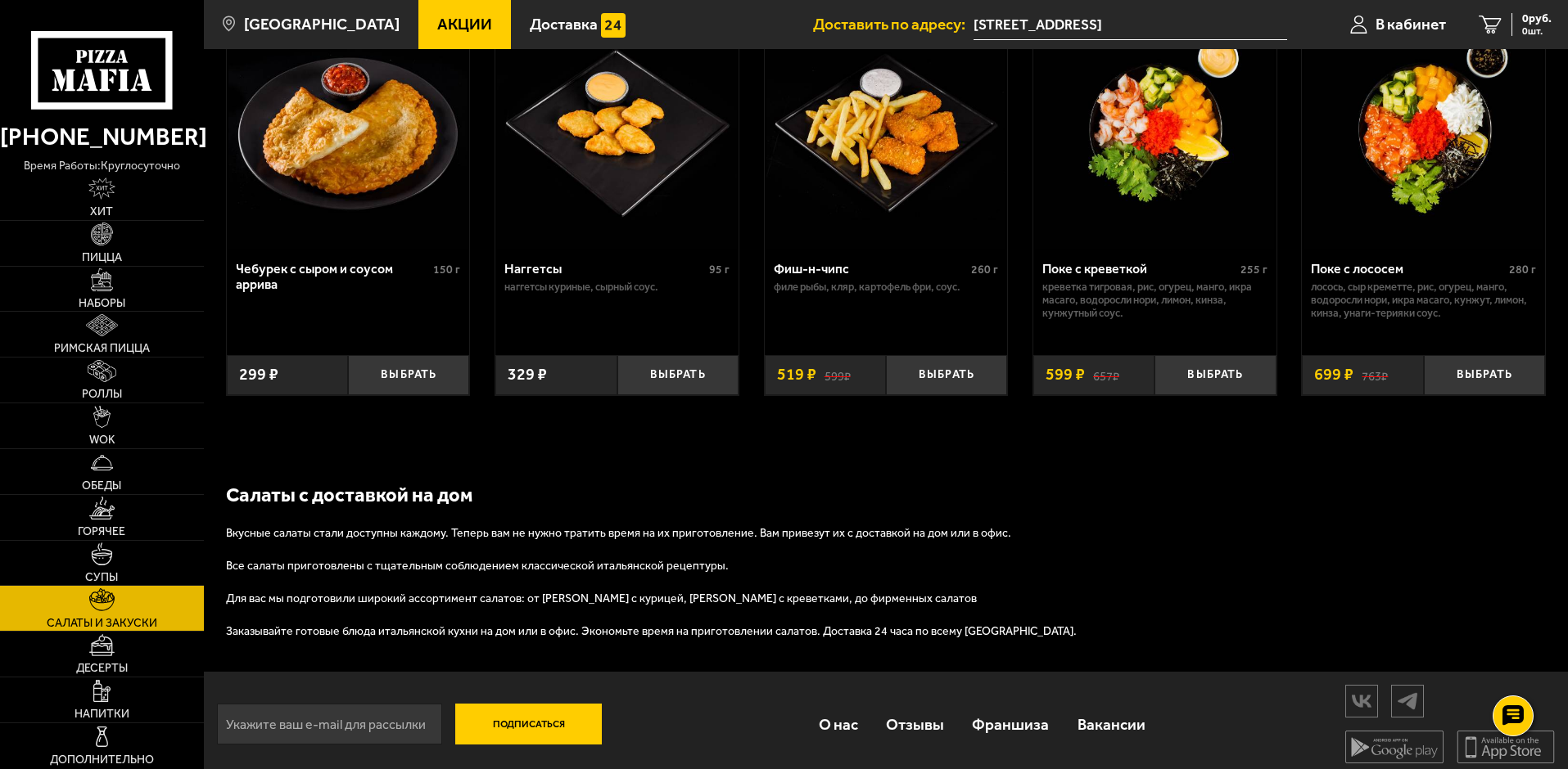
scroll to position [1072, 0]
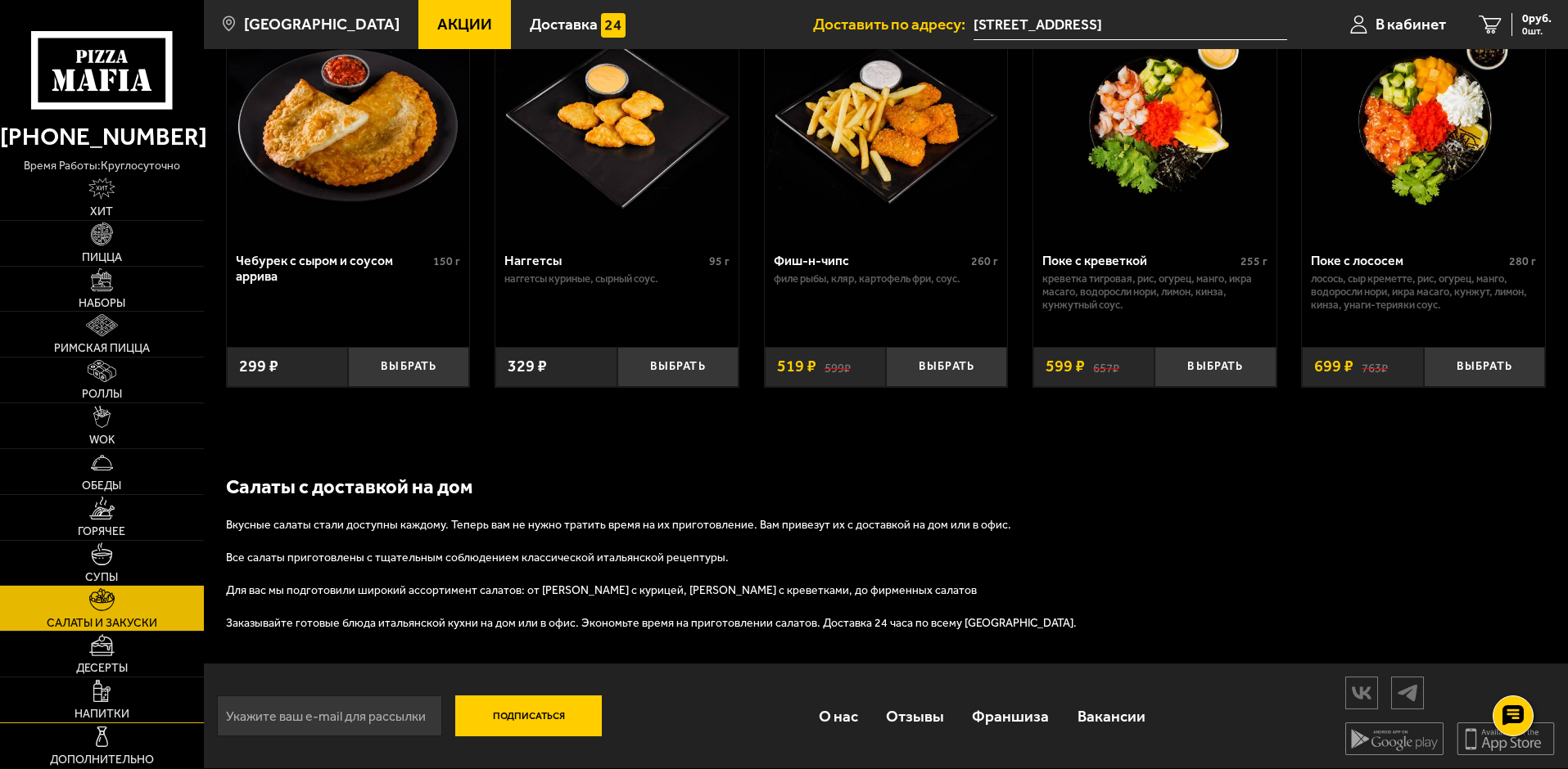
click at [106, 690] on img at bounding box center [102, 691] width 17 height 22
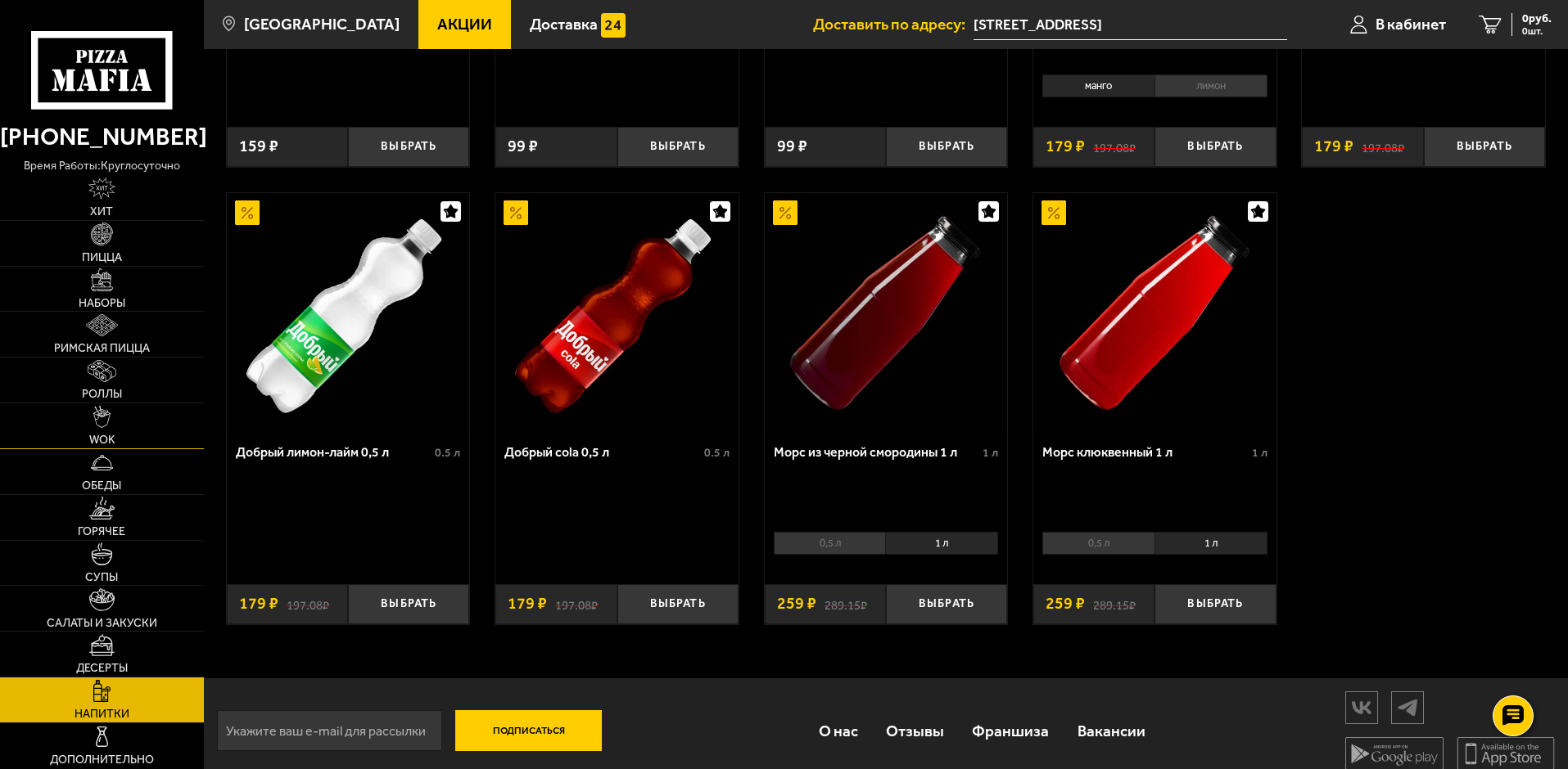
scroll to position [849, 0]
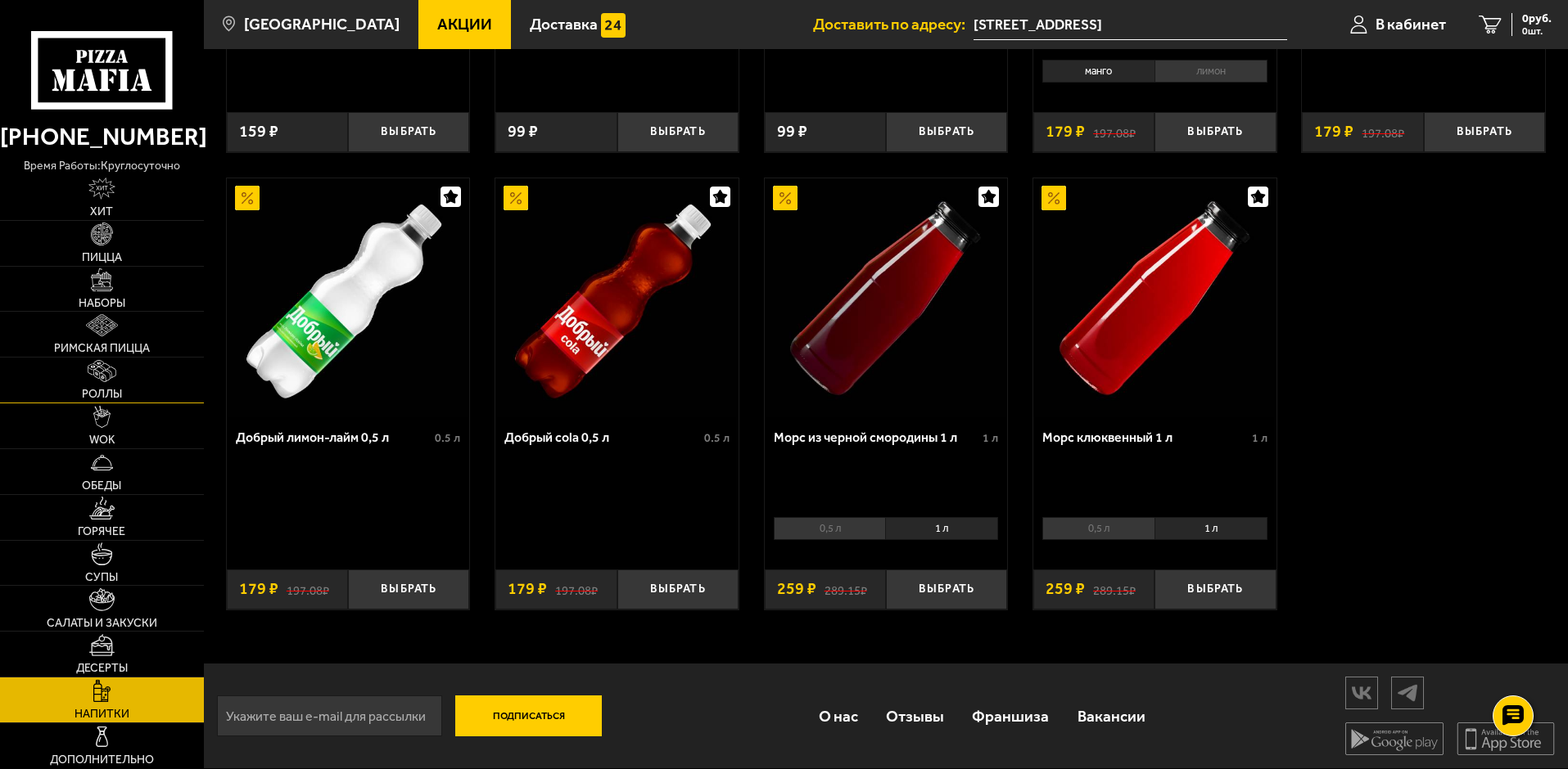
click at [87, 383] on link "Роллы" at bounding box center [102, 380] width 204 height 45
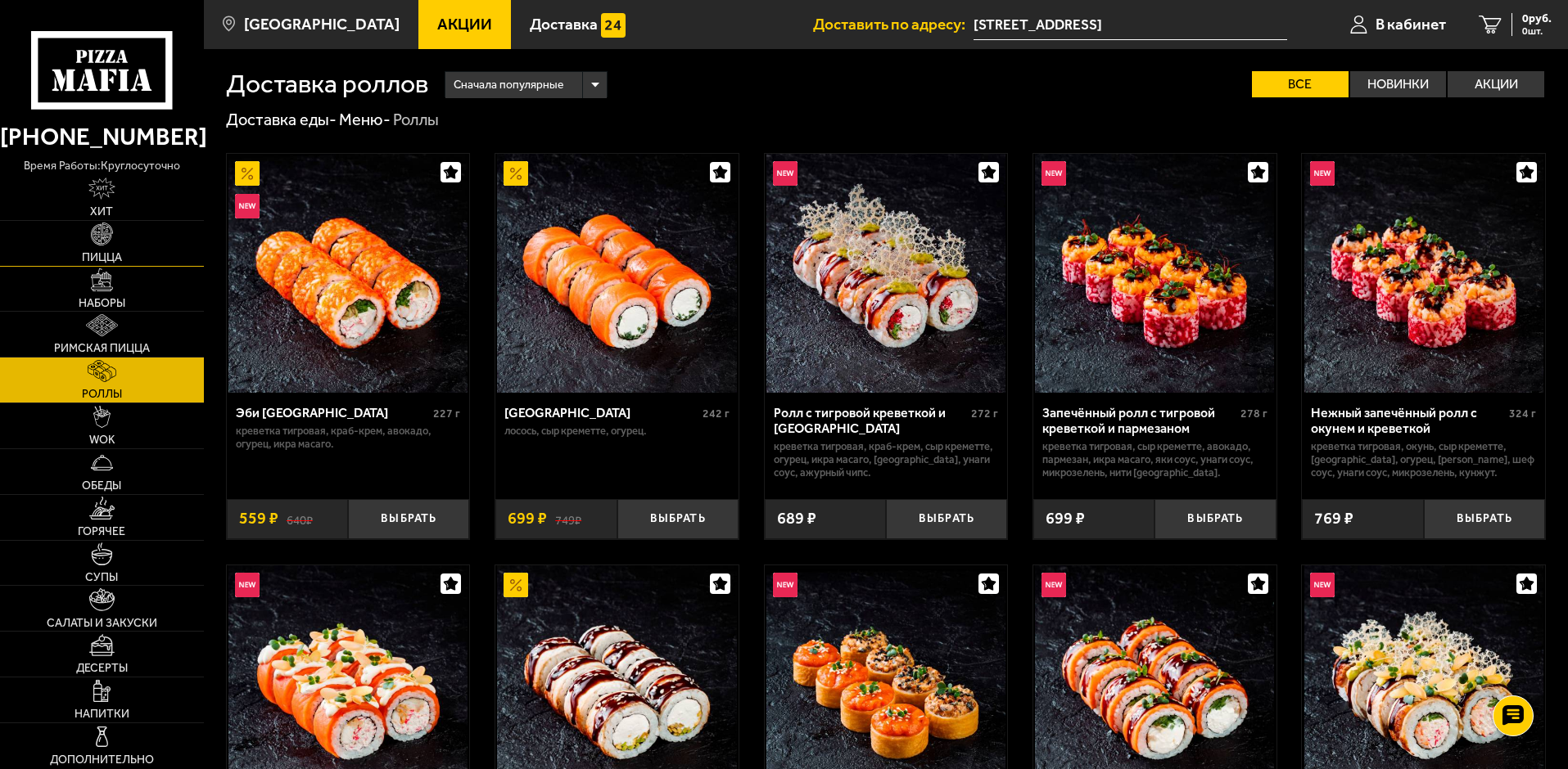
click at [102, 247] on link "Пицца" at bounding box center [102, 243] width 204 height 45
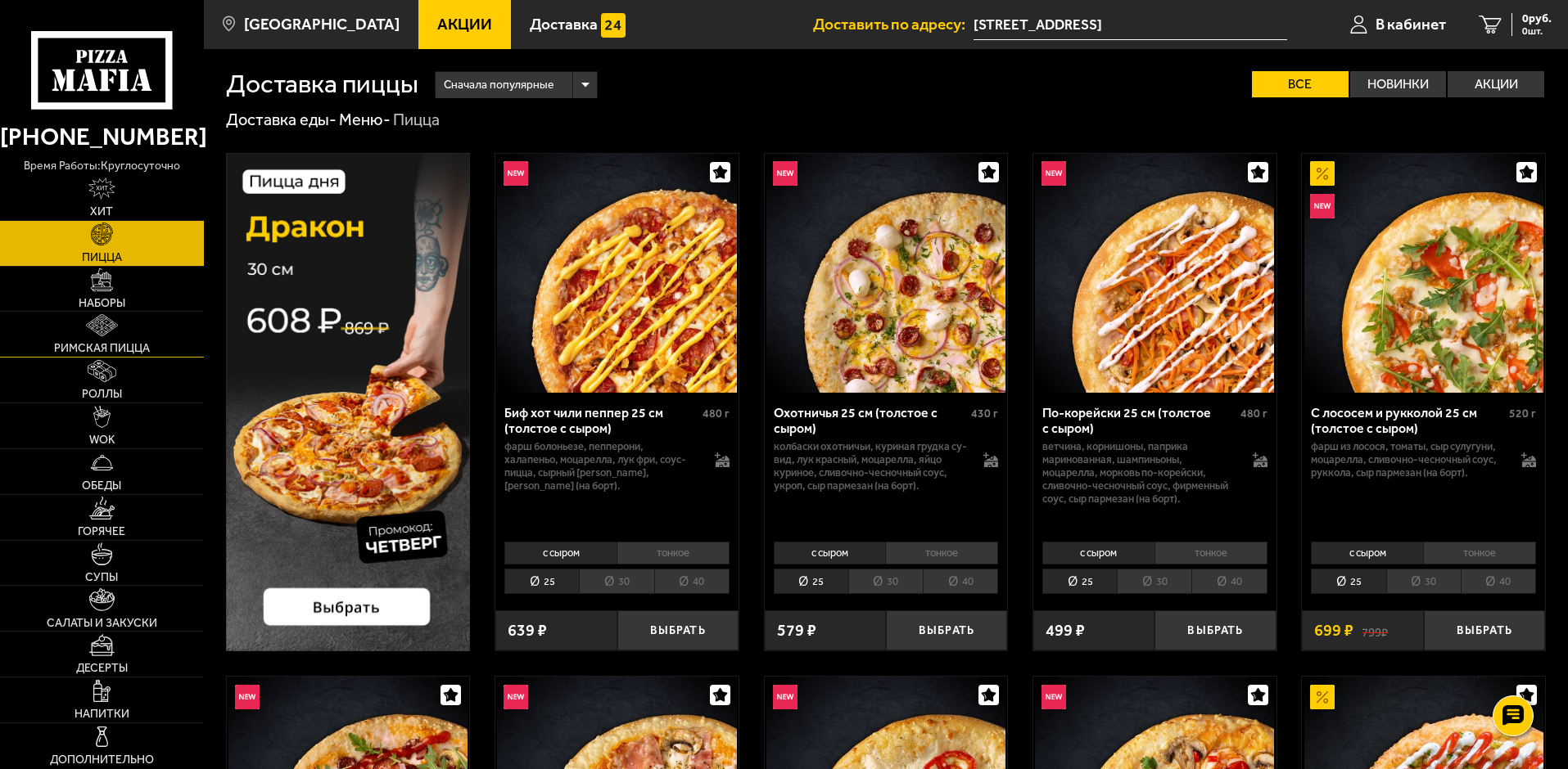
click at [87, 317] on img at bounding box center [102, 325] width 32 height 22
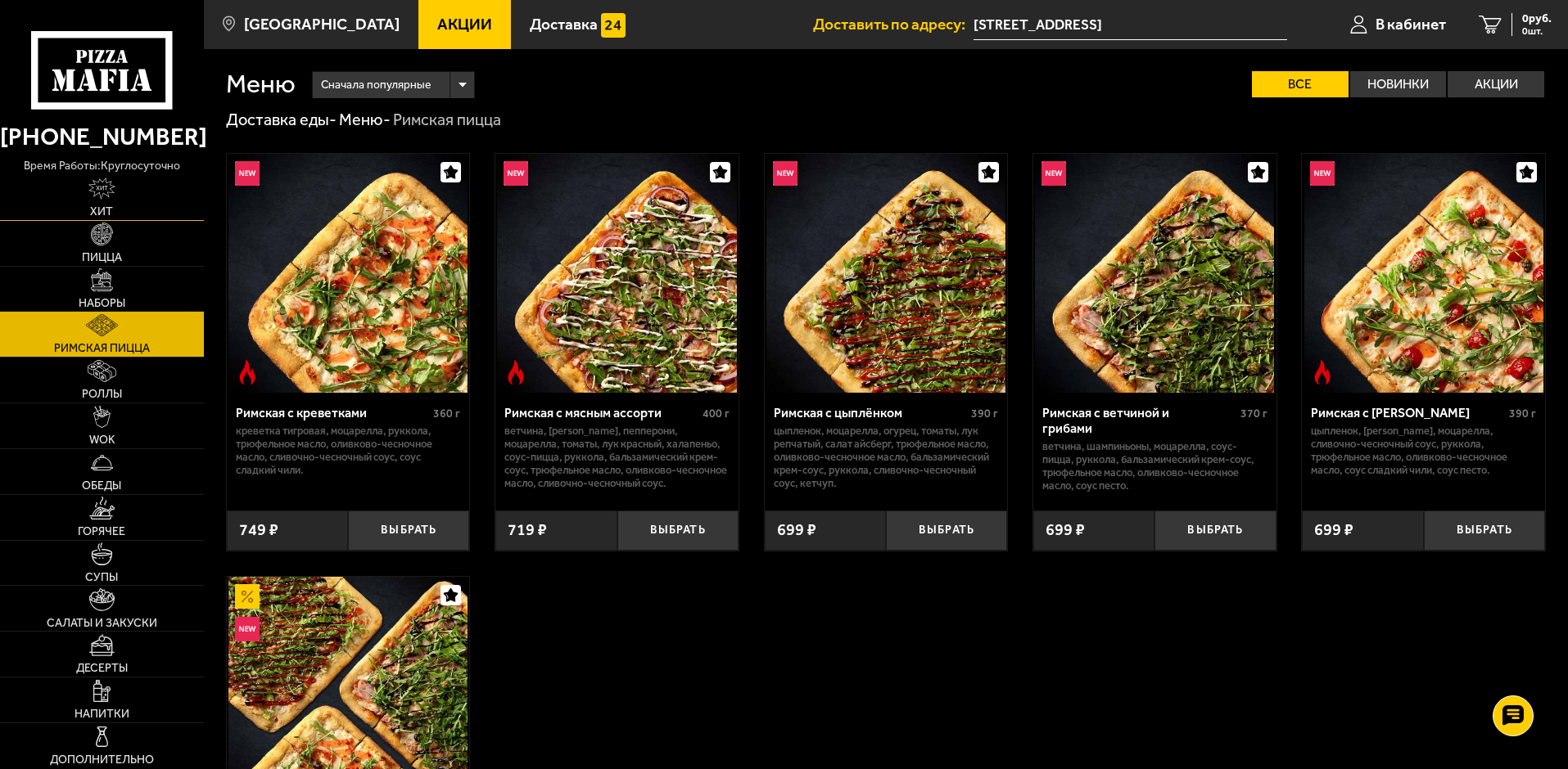
click at [112, 203] on link "Хит" at bounding box center [102, 198] width 204 height 45
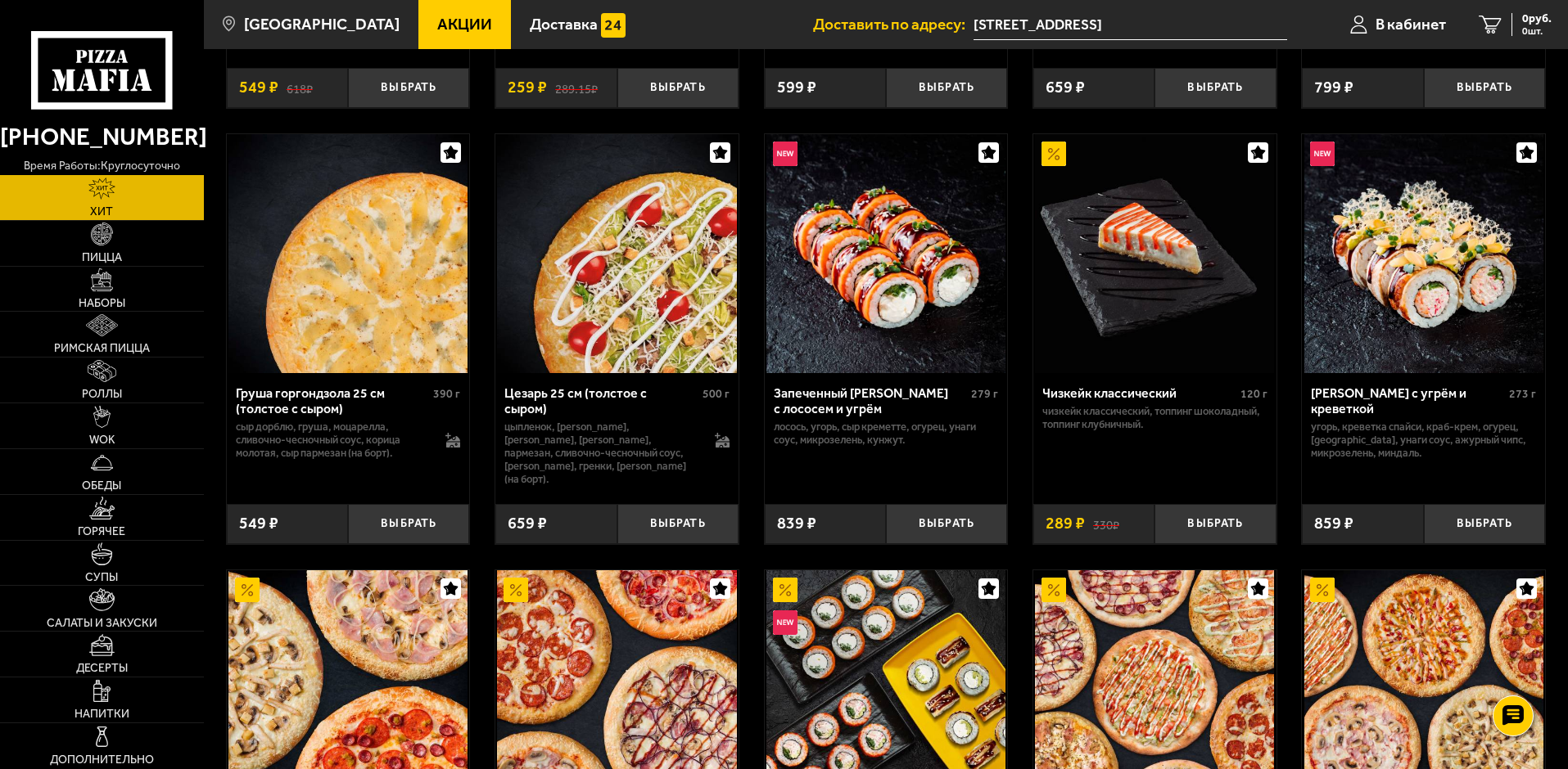
scroll to position [409, 0]
